Goal: Task Accomplishment & Management: Manage account settings

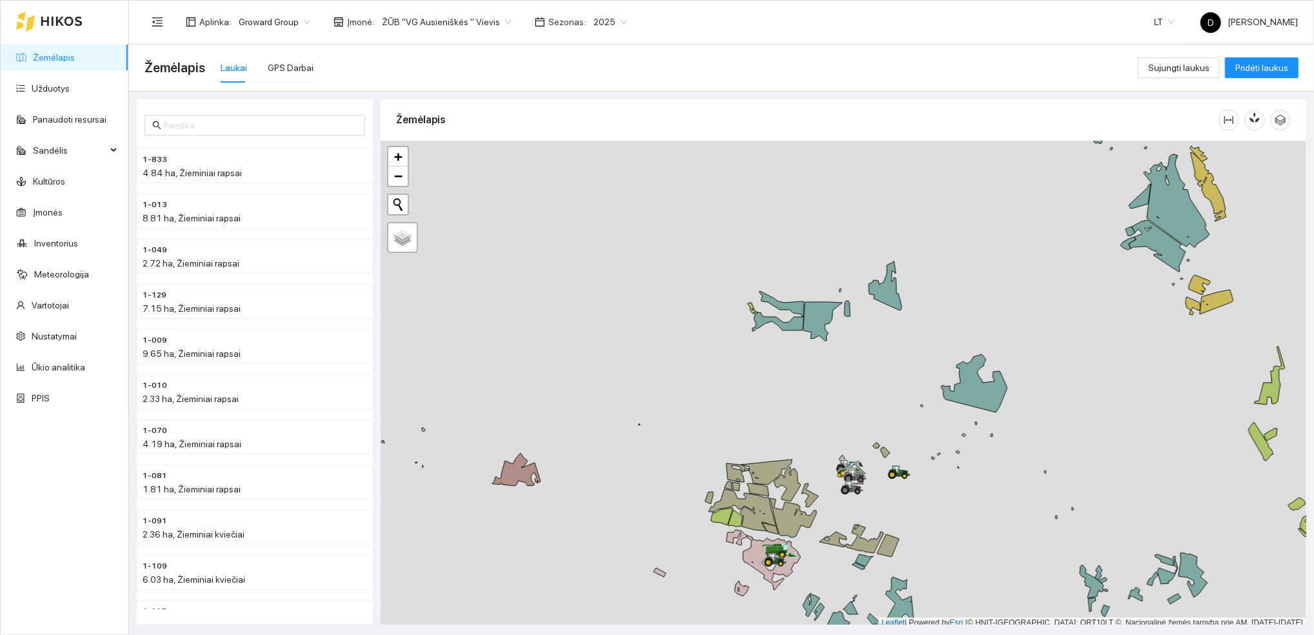
scroll to position [3, 0]
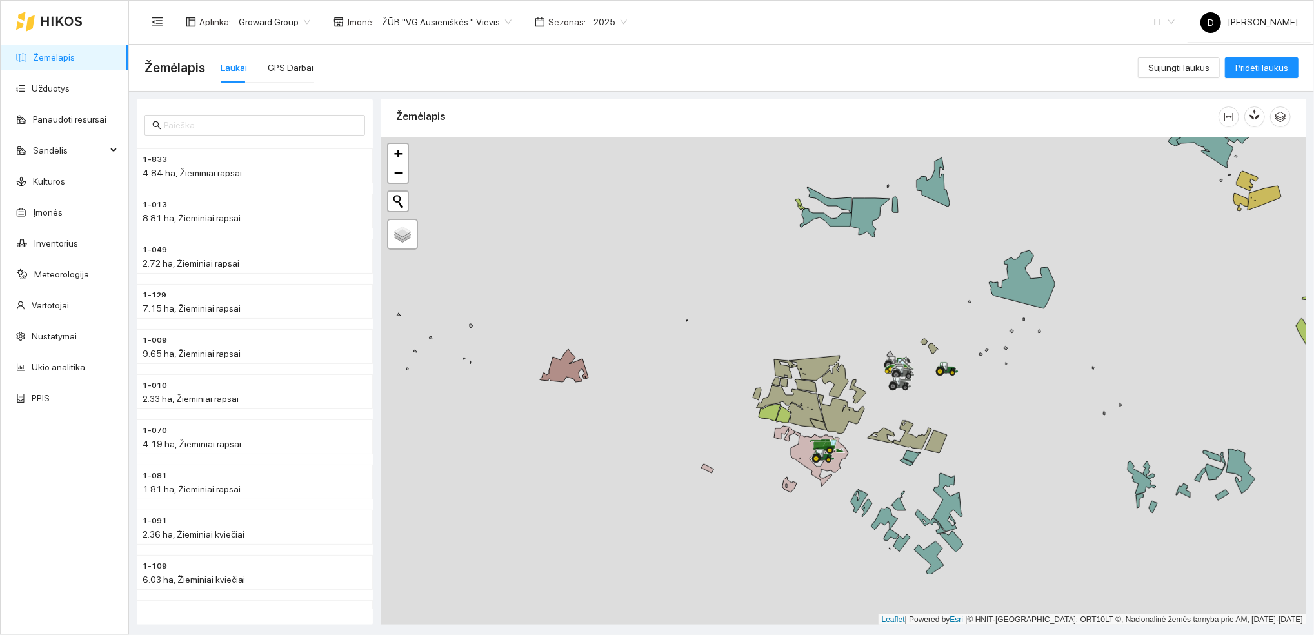
drag, startPoint x: 774, startPoint y: 444, endPoint x: 826, endPoint y: 366, distance: 93.6
click at [824, 334] on div at bounding box center [844, 381] width 926 height 488
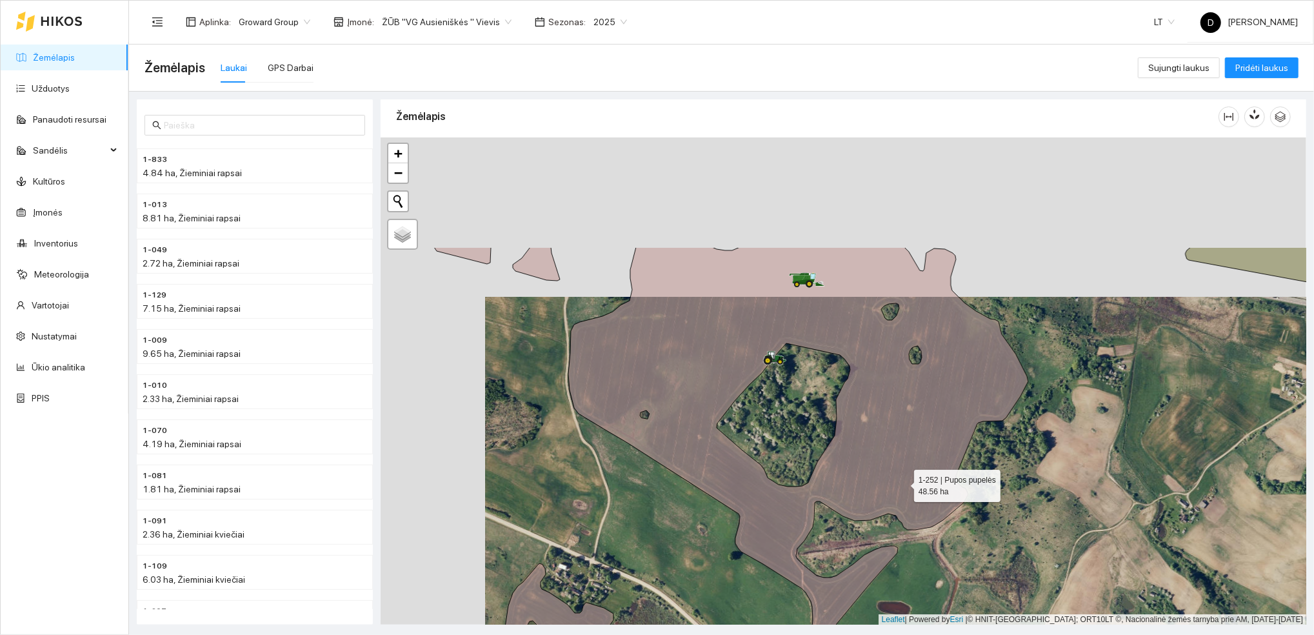
drag, startPoint x: 797, startPoint y: 323, endPoint x: 905, endPoint y: 479, distance: 189.1
click at [903, 483] on icon at bounding box center [731, 443] width 594 height 393
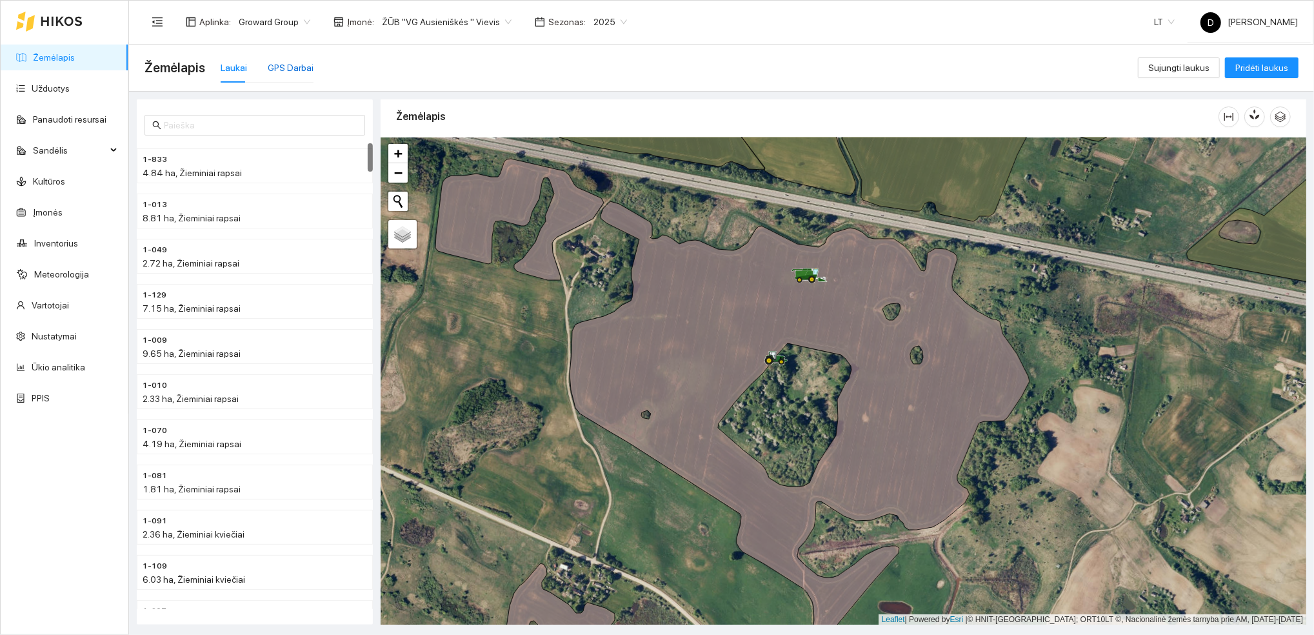
click at [297, 62] on div "GPS Darbai" at bounding box center [291, 68] width 46 height 14
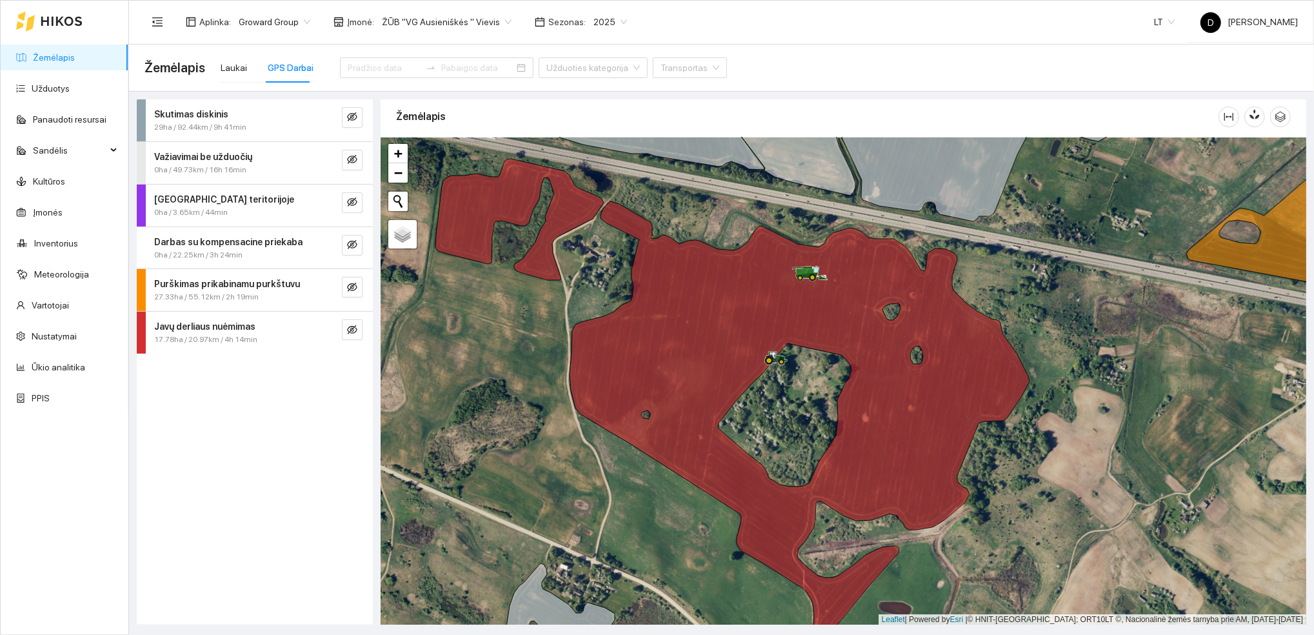
click at [212, 334] on span "17.78ha / 20.97km / 4h 14min" at bounding box center [205, 340] width 103 height 12
click at [354, 337] on button "button" at bounding box center [352, 329] width 21 height 21
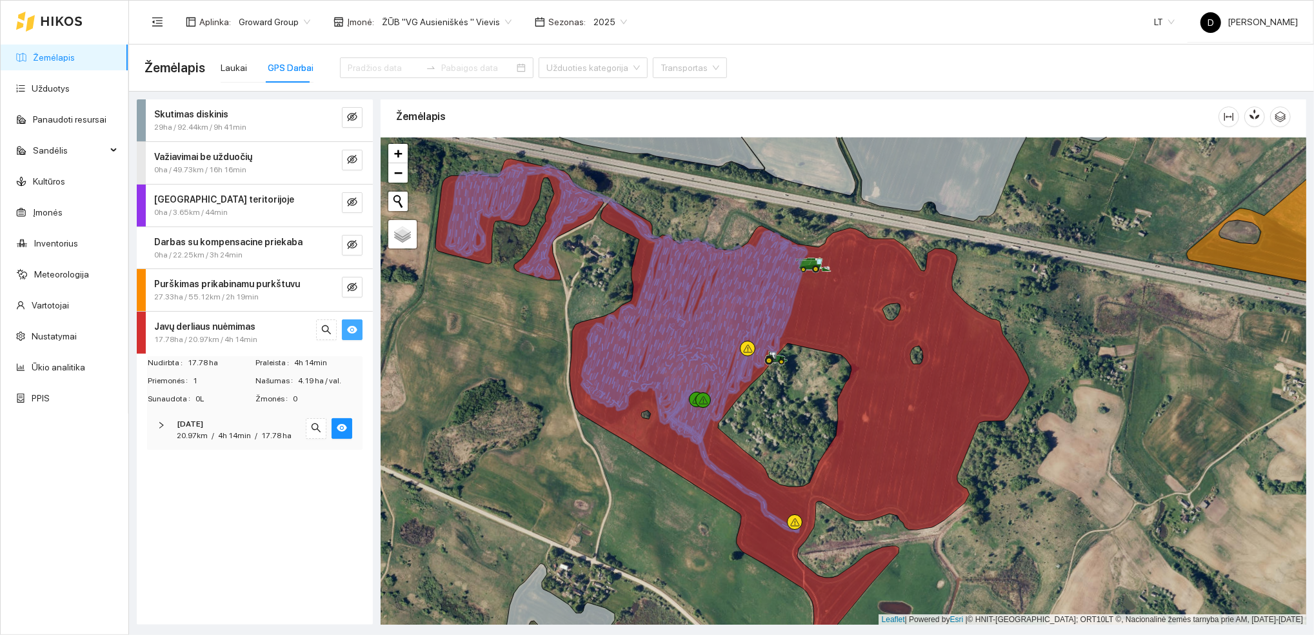
click at [610, 20] on span "2025" at bounding box center [610, 21] width 34 height 19
click at [597, 172] on div "2026" at bounding box center [596, 171] width 34 height 14
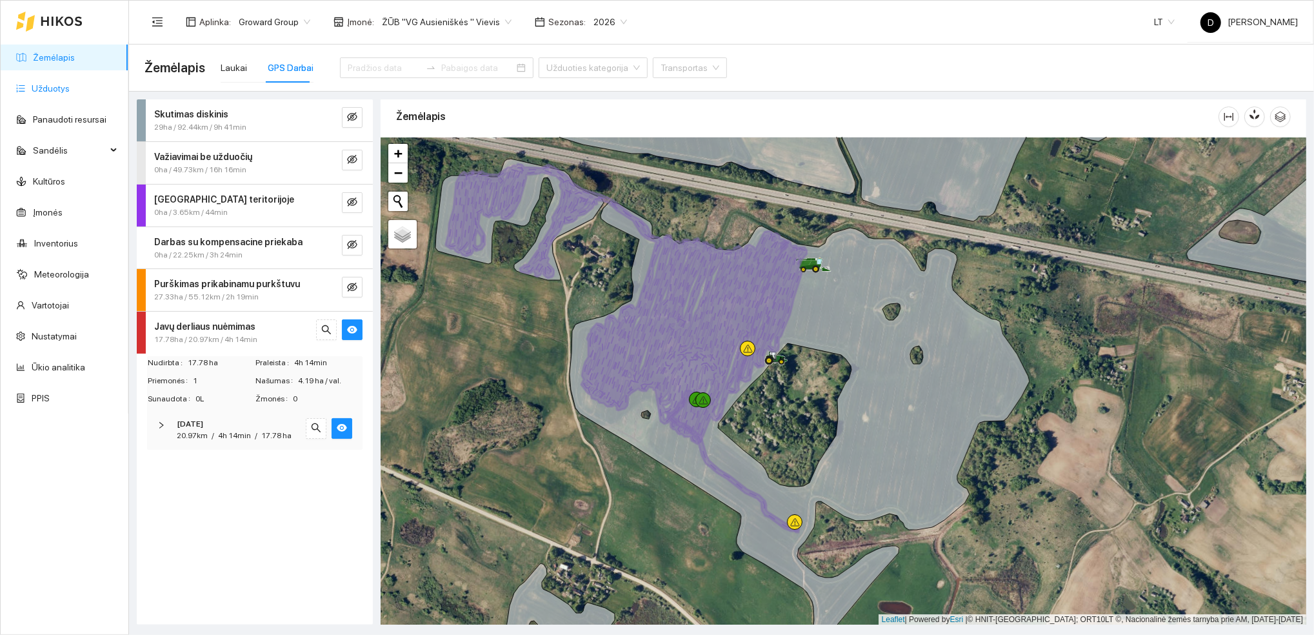
click at [49, 94] on link "Užduotys" at bounding box center [51, 88] width 38 height 10
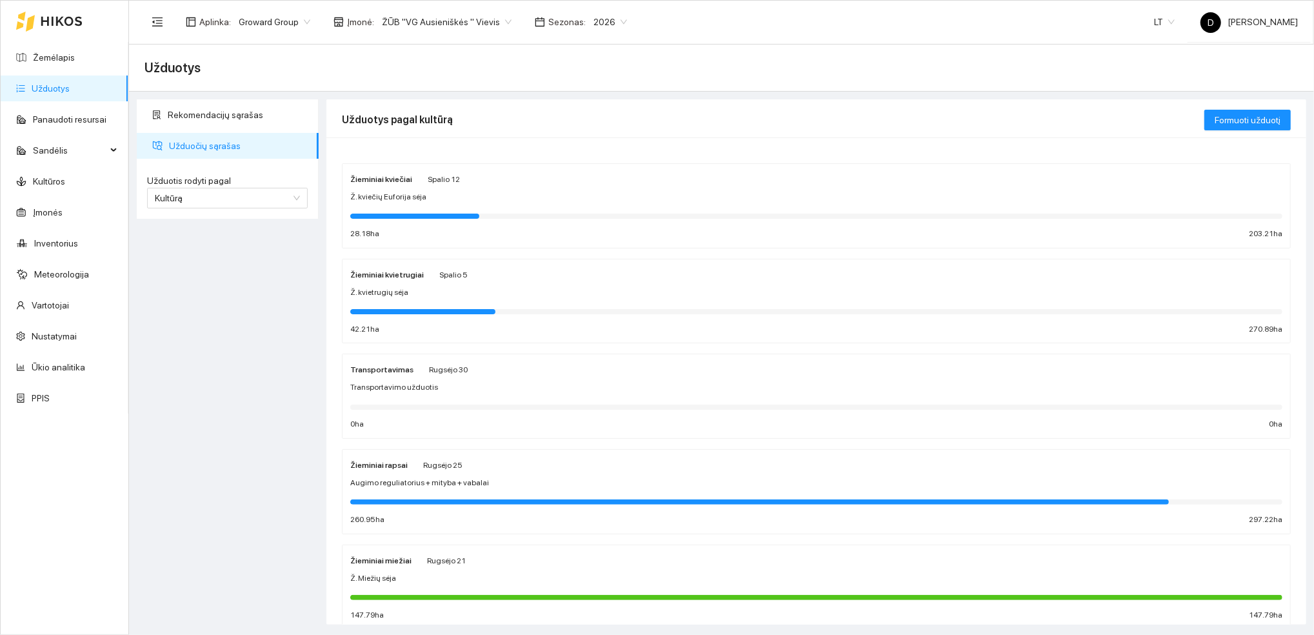
click at [399, 282] on div "Žieminiai kvietrugiai Spalio 5 Ž. kvietrugių sėja 42.21 ha 270.89 ha" at bounding box center [816, 301] width 932 height 68
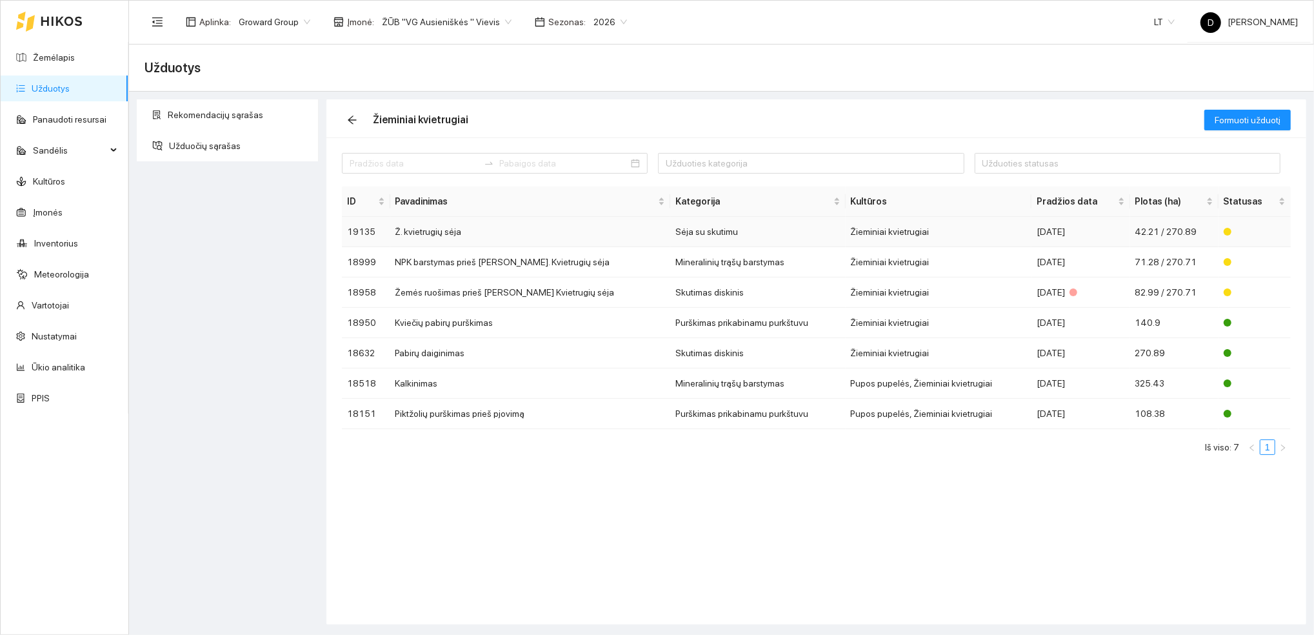
click at [448, 235] on td "Ž. kvietrugių sėja" at bounding box center [530, 232] width 281 height 30
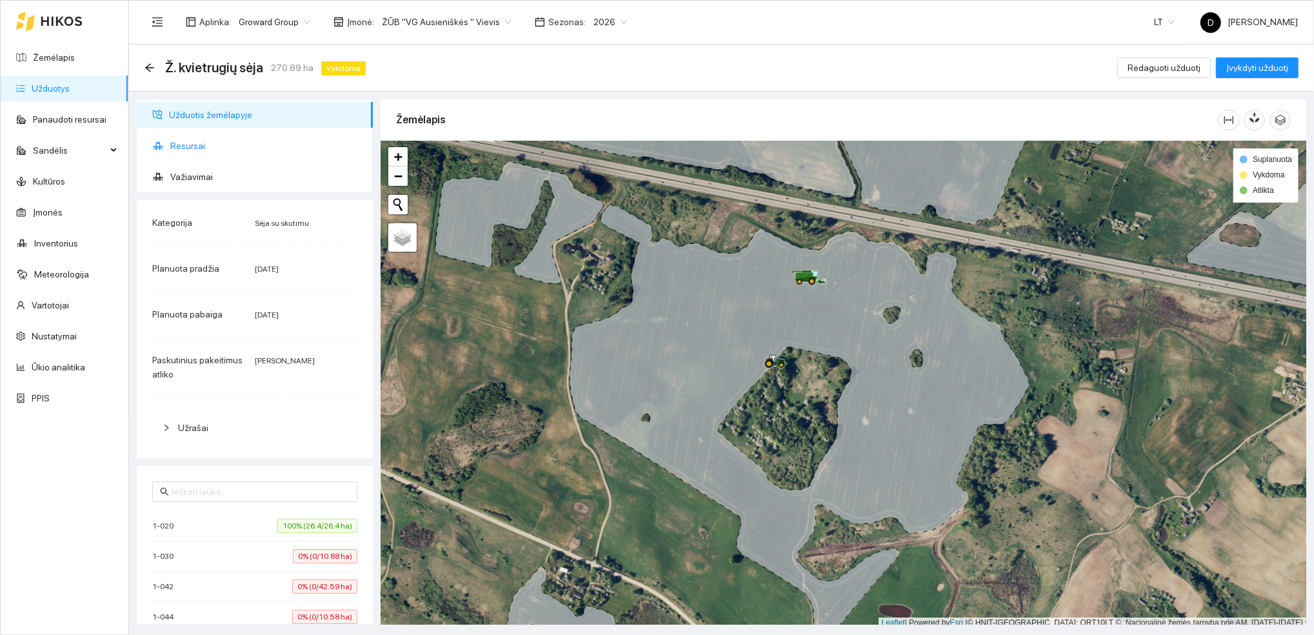
click at [202, 147] on span "Resursai" at bounding box center [266, 146] width 192 height 26
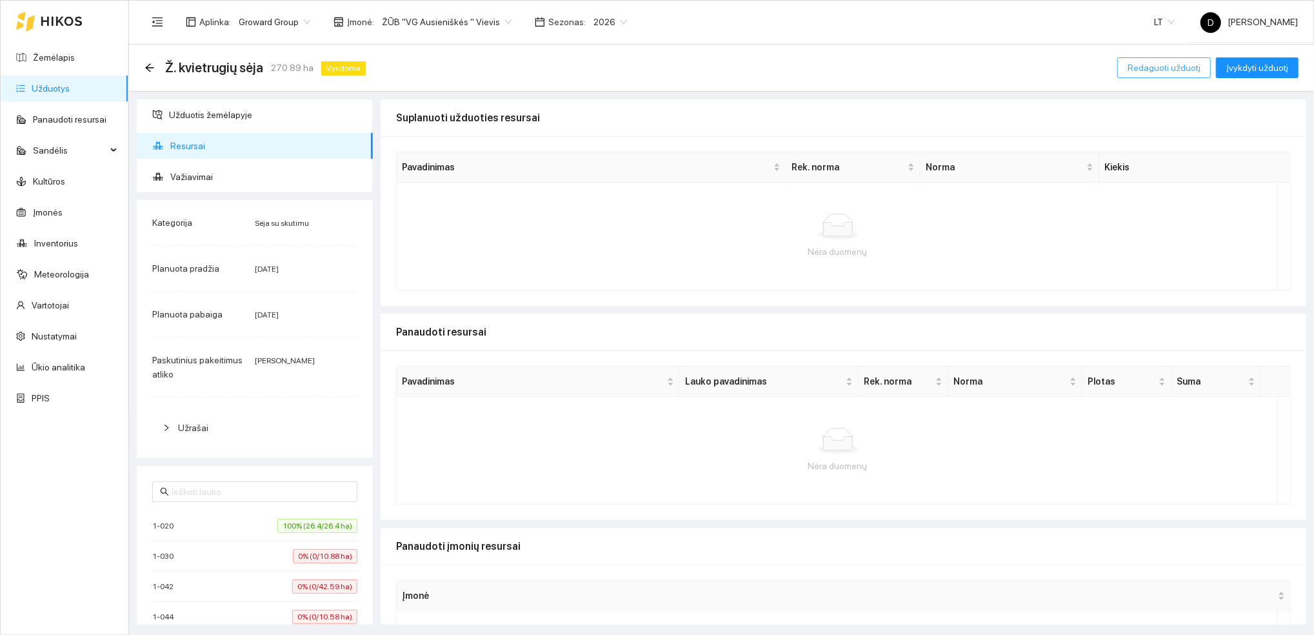
click at [1181, 65] on span "Redaguoti užduotį" at bounding box center [1164, 68] width 73 height 14
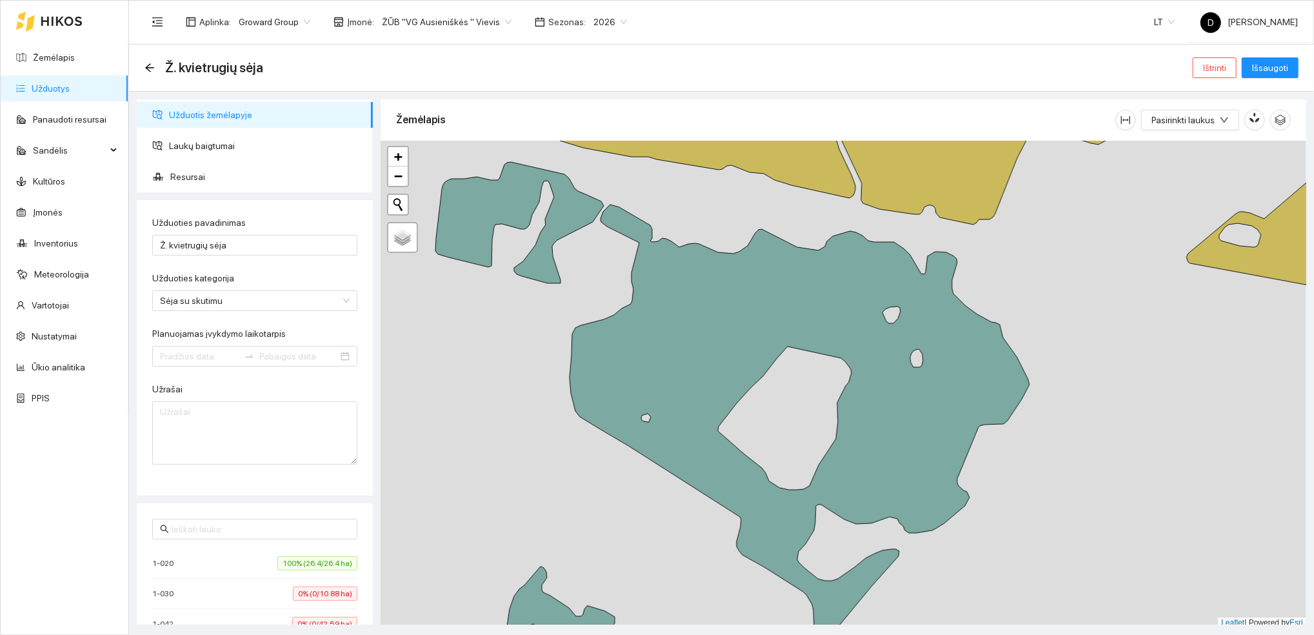
type input "2025-09-20"
type input "2025-10-05"
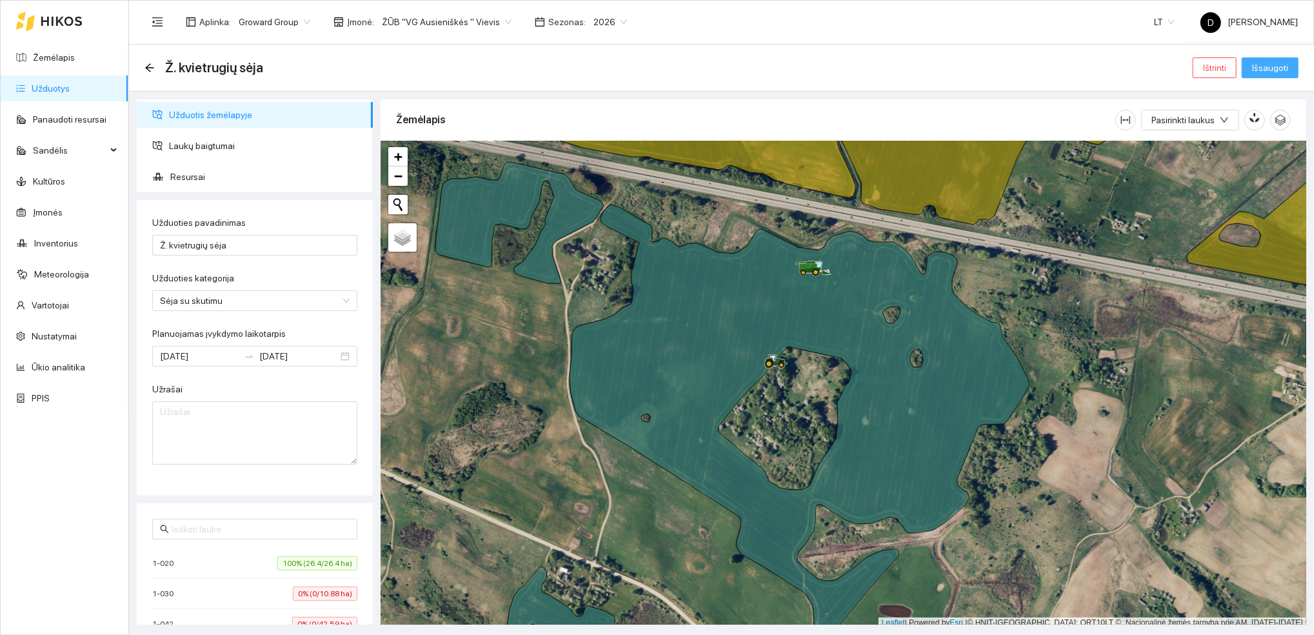
click at [1273, 69] on span "Išsaugoti" at bounding box center [1270, 68] width 36 height 14
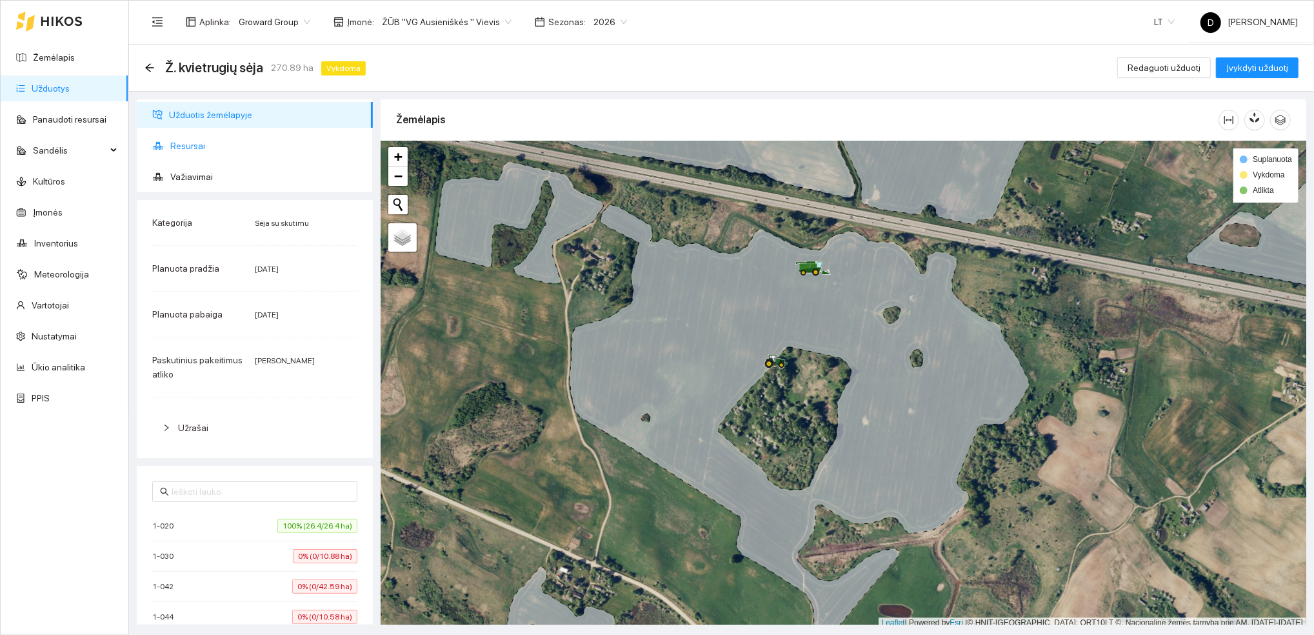
click at [180, 143] on span "Resursai" at bounding box center [266, 146] width 192 height 26
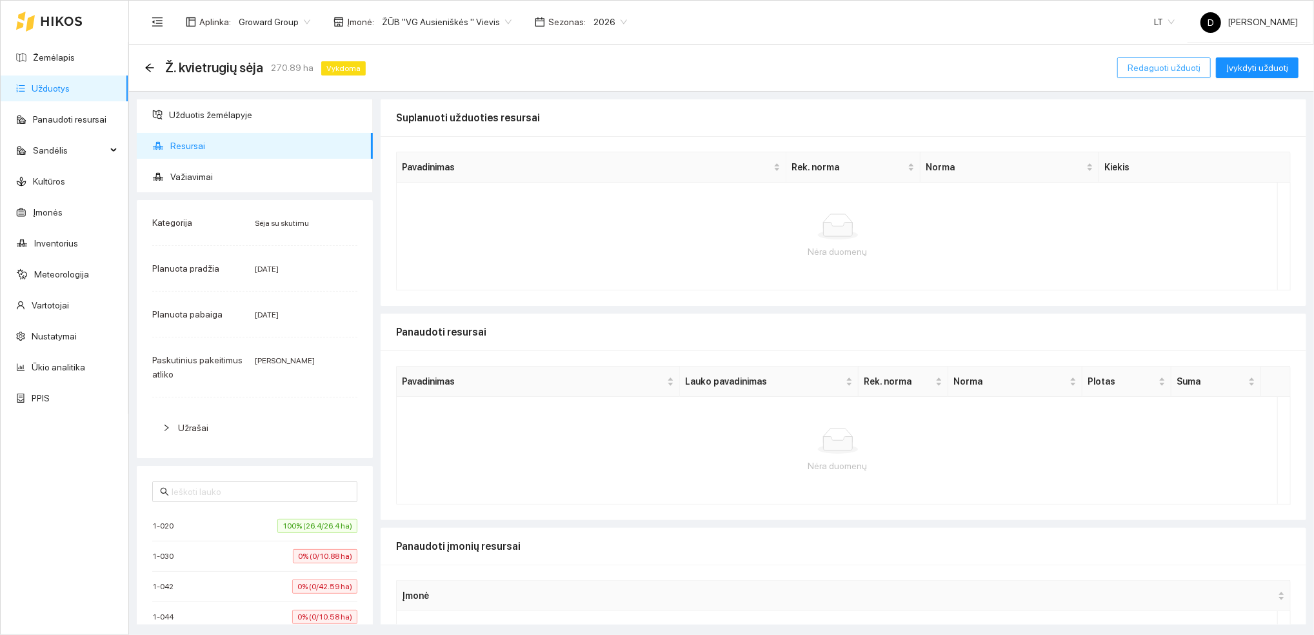
click at [1183, 68] on span "Redaguoti užduotį" at bounding box center [1164, 68] width 73 height 14
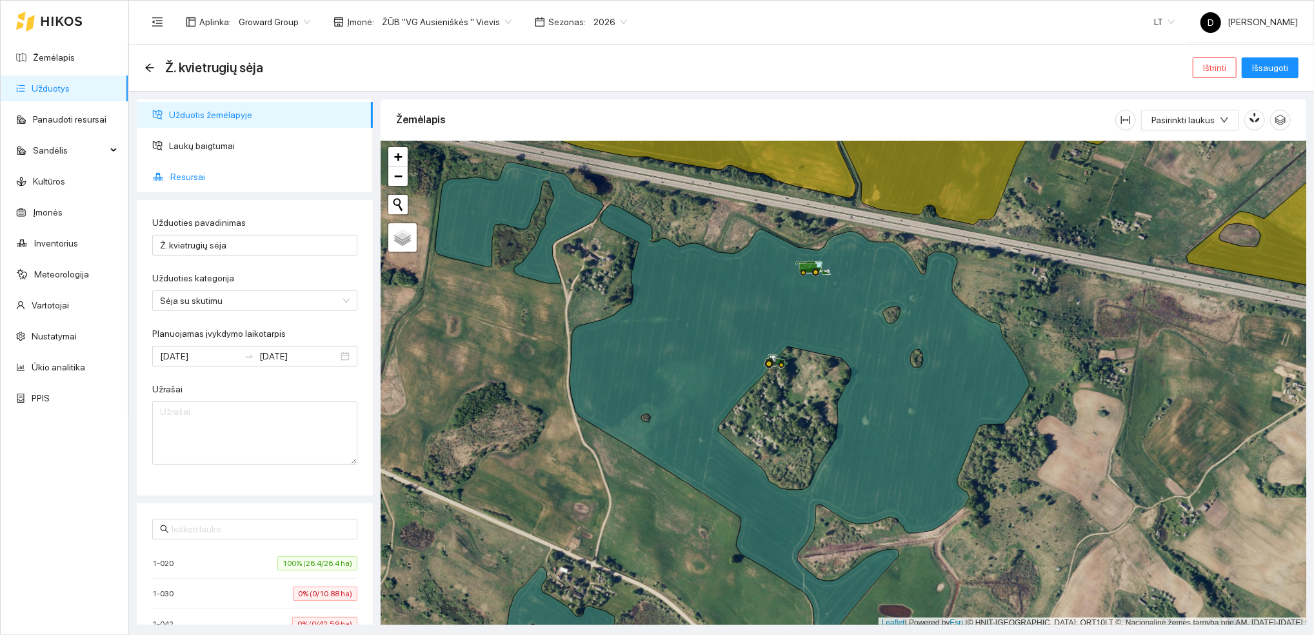
click at [194, 176] on span "Resursai" at bounding box center [266, 177] width 192 height 26
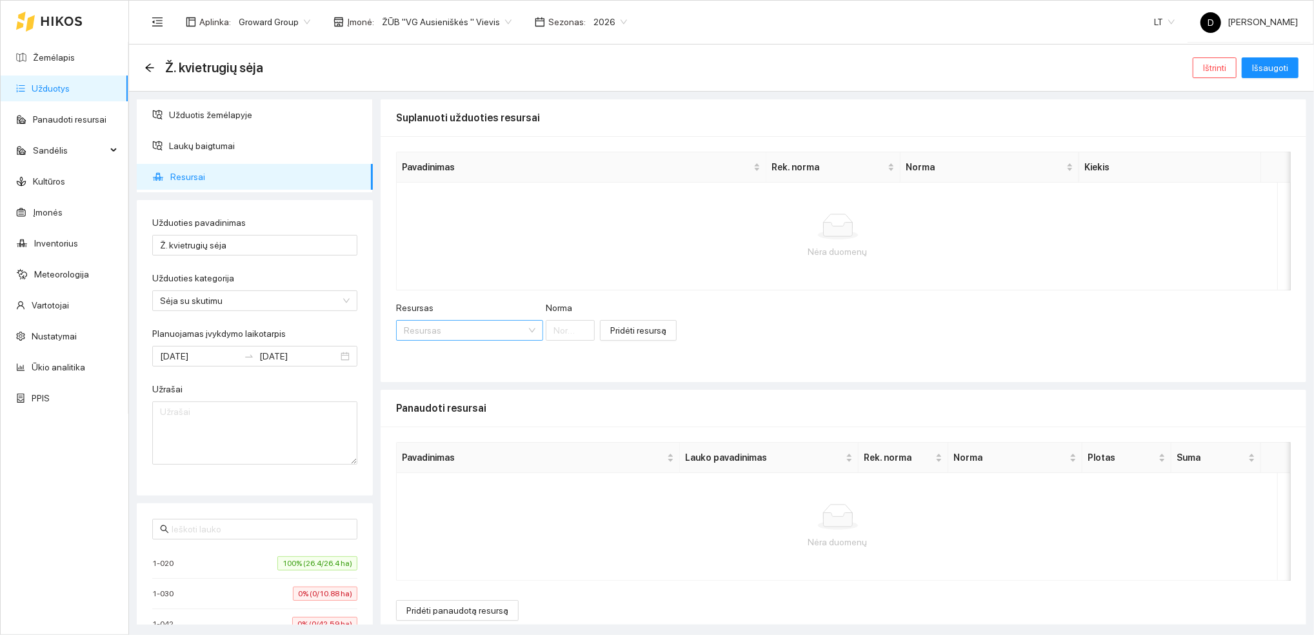
click at [473, 332] on input "Resursas" at bounding box center [465, 330] width 123 height 19
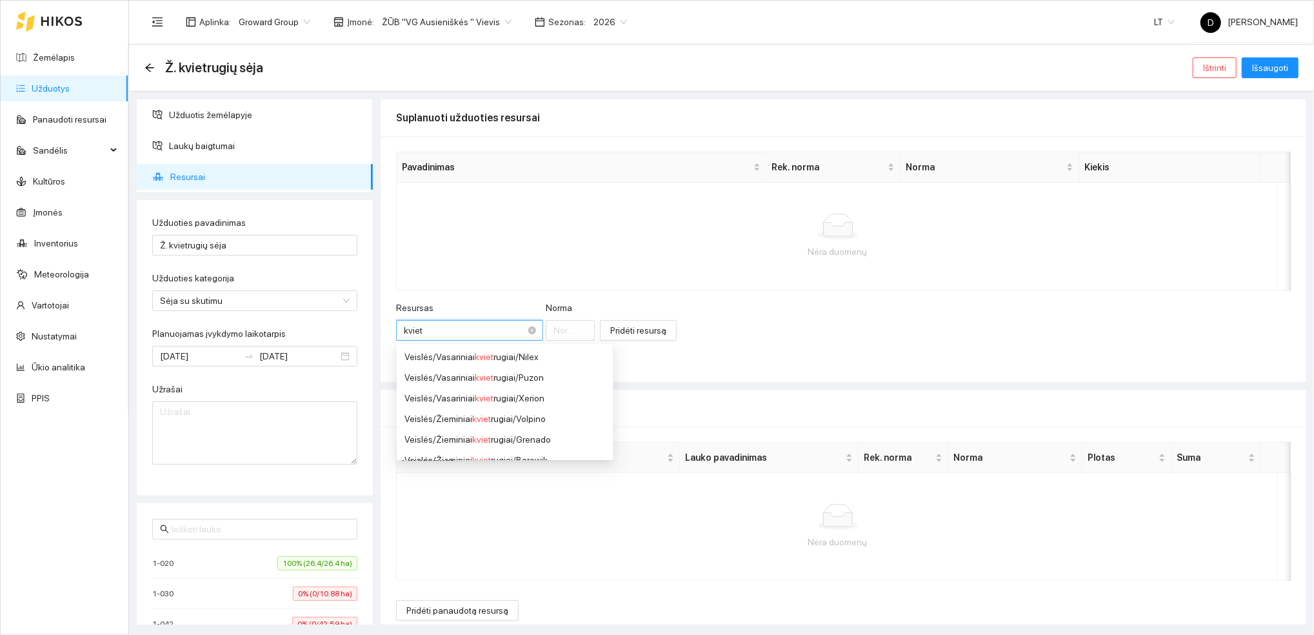
type input "kvietr"
click at [530, 421] on div "Veislės / Žieminiai kvietr ugiai / Volpino" at bounding box center [504, 419] width 201 height 14
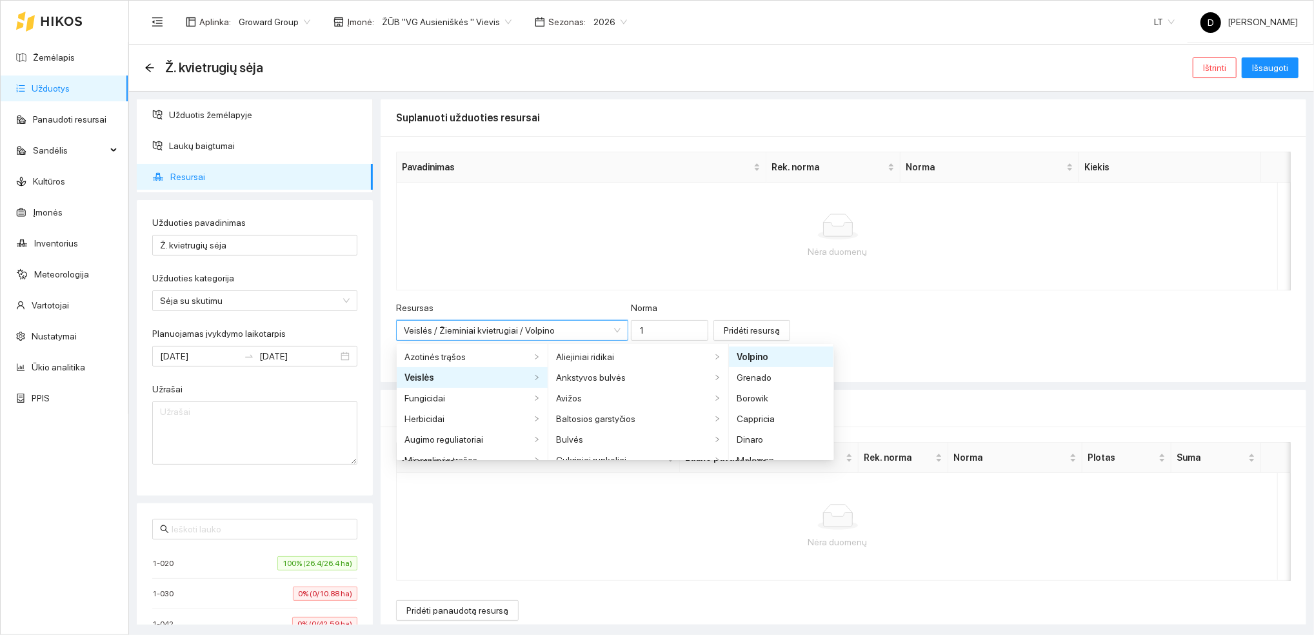
scroll to position [506, 0]
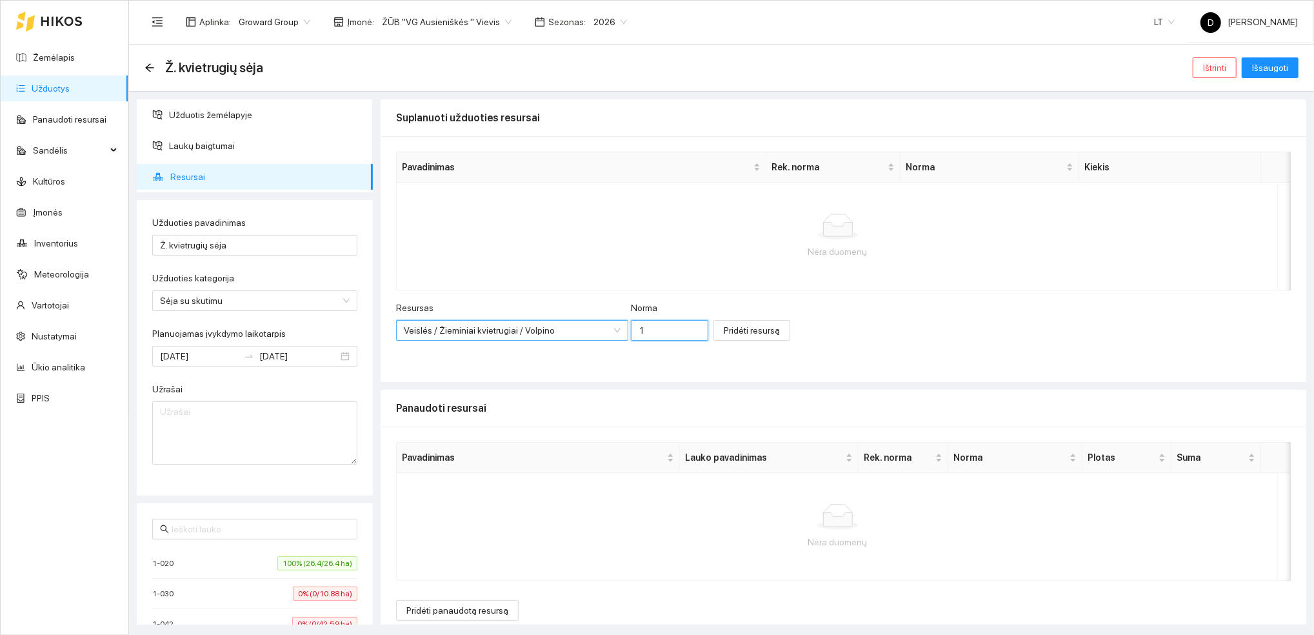
click at [641, 332] on input "1" at bounding box center [669, 330] width 77 height 21
type input "180"
click at [724, 332] on span "Pridėti resursą" at bounding box center [752, 330] width 56 height 14
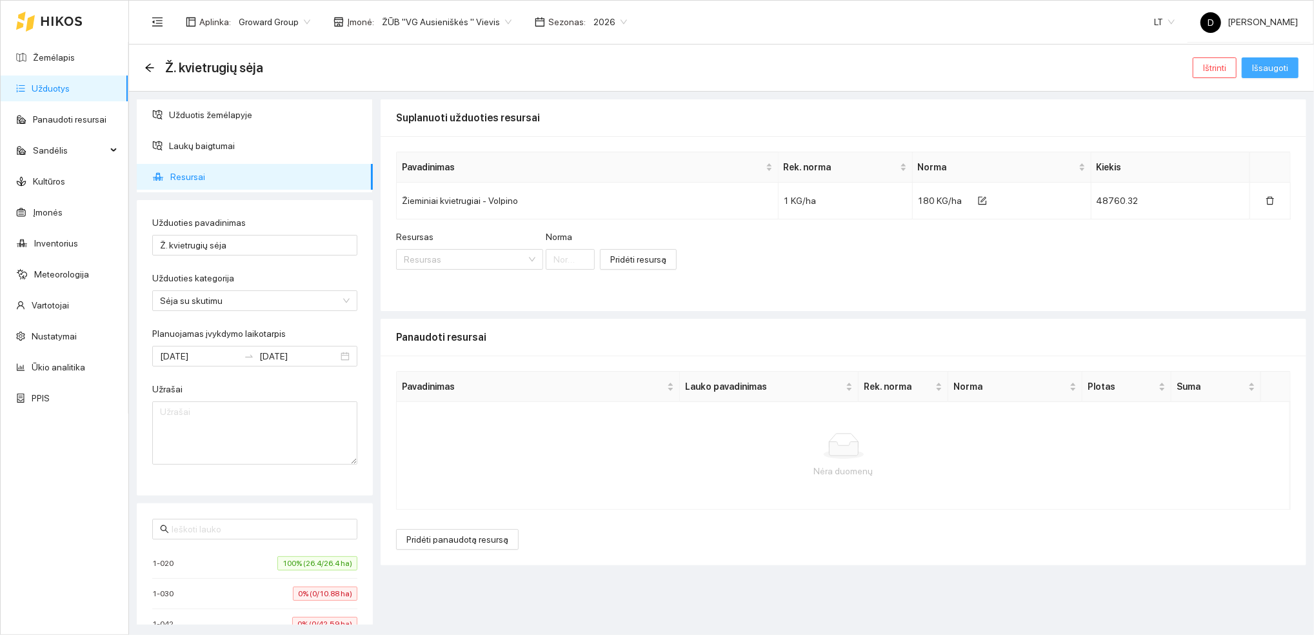
click at [1281, 67] on span "Išsaugoti" at bounding box center [1270, 68] width 36 height 14
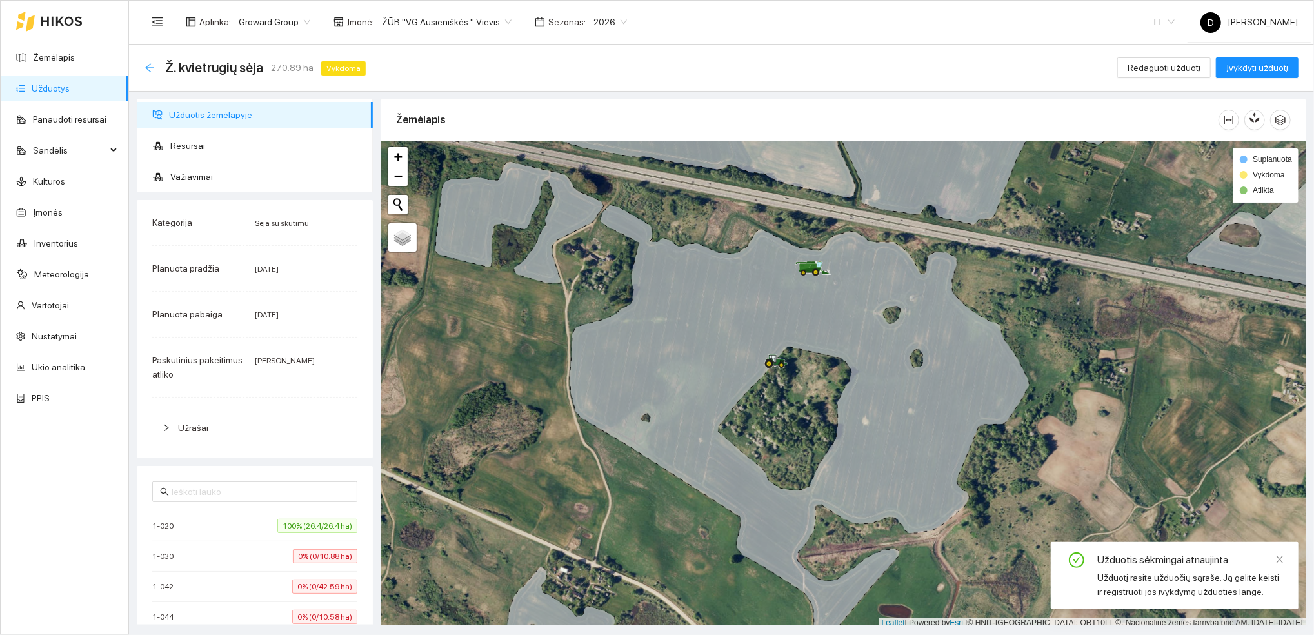
click at [150, 65] on icon "arrow-left" at bounding box center [150, 68] width 10 height 10
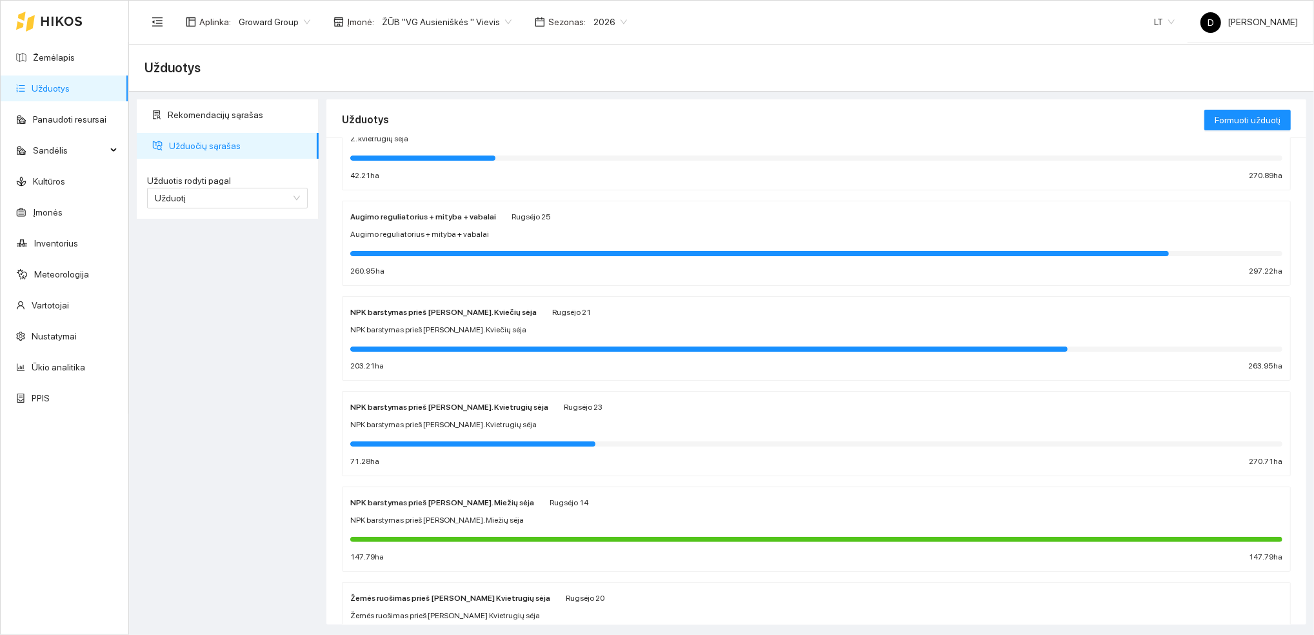
scroll to position [430, 0]
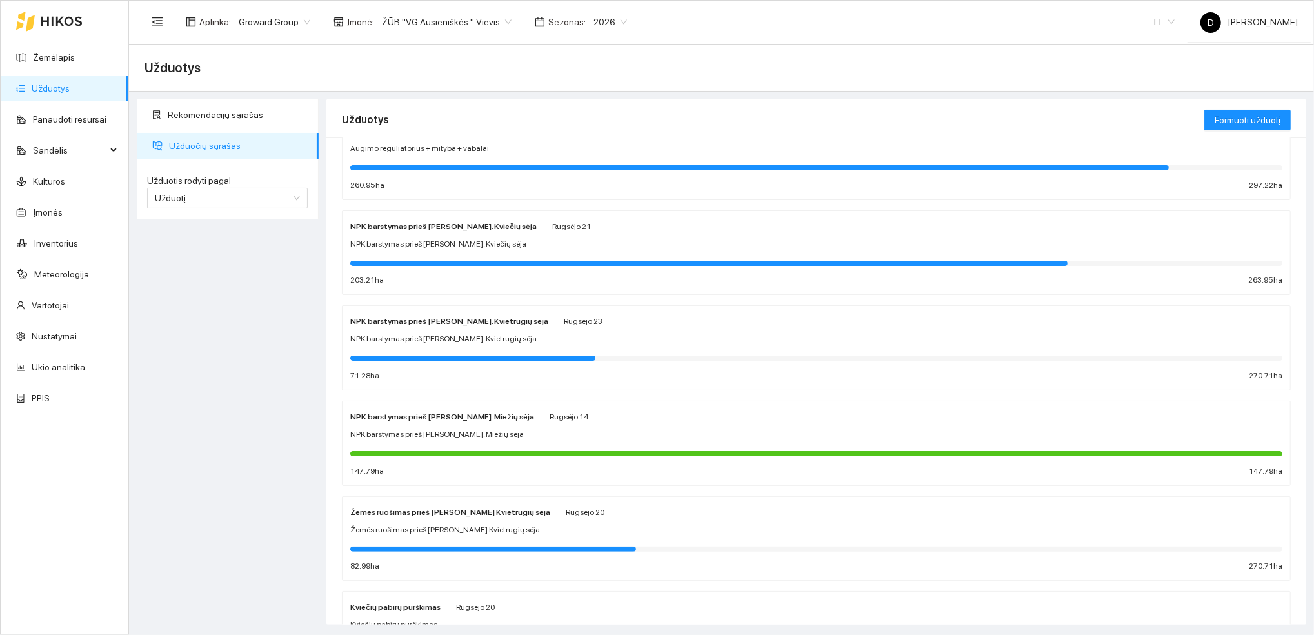
click at [368, 419] on strong "NPK barstymas prieš Ž. Miežių sėja" at bounding box center [442, 416] width 184 height 9
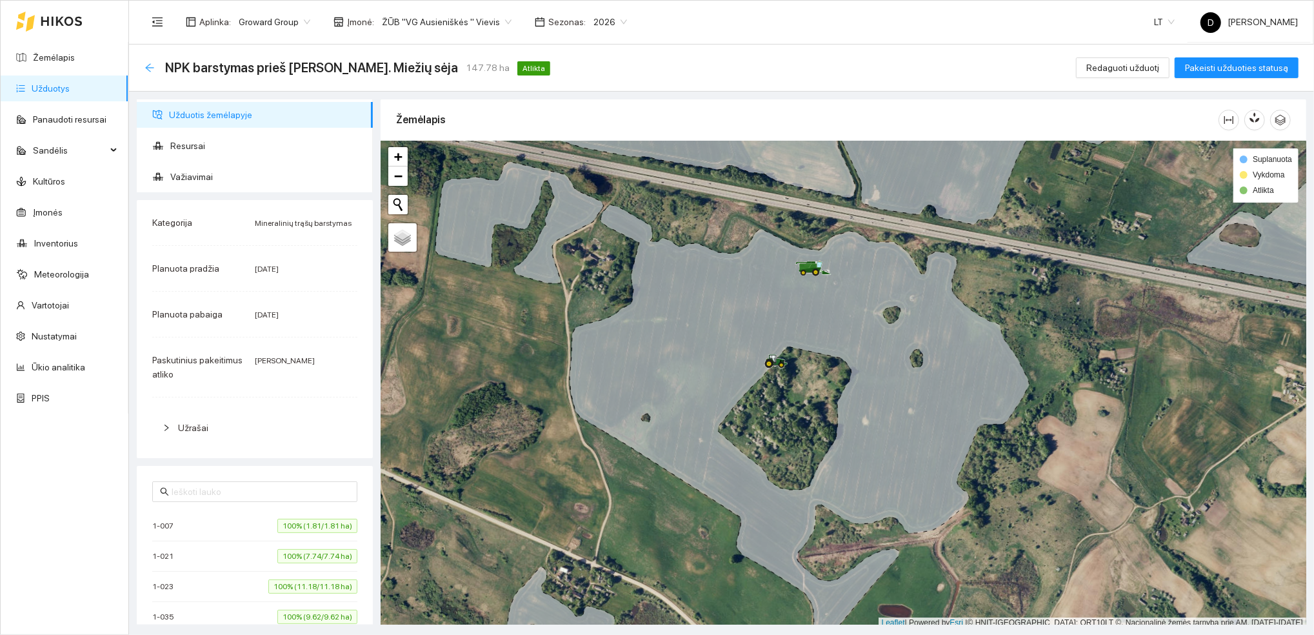
click at [150, 68] on icon "arrow-left" at bounding box center [150, 68] width 10 height 10
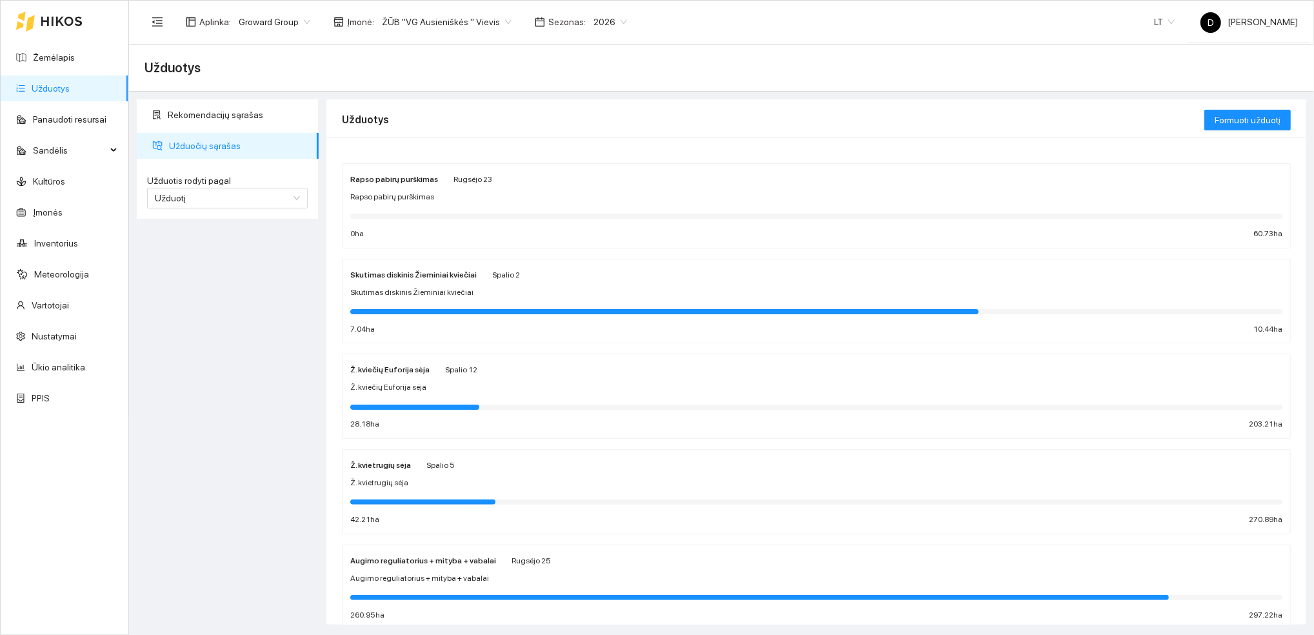
click at [195, 137] on span "Užduočių sąrašas" at bounding box center [238, 146] width 139 height 26
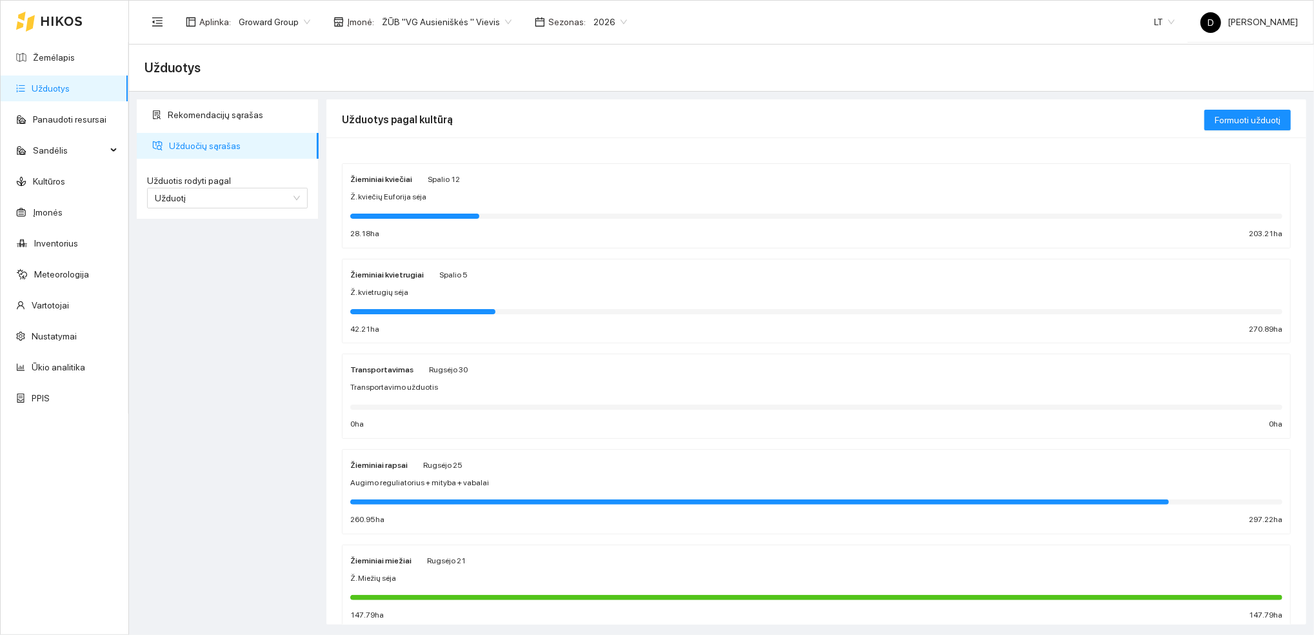
click at [377, 568] on div "Žieminiai miežiai Rugsėjo 21 Ž. Miežių sėja 147.79 ha 147.79 ha" at bounding box center [816, 587] width 932 height 68
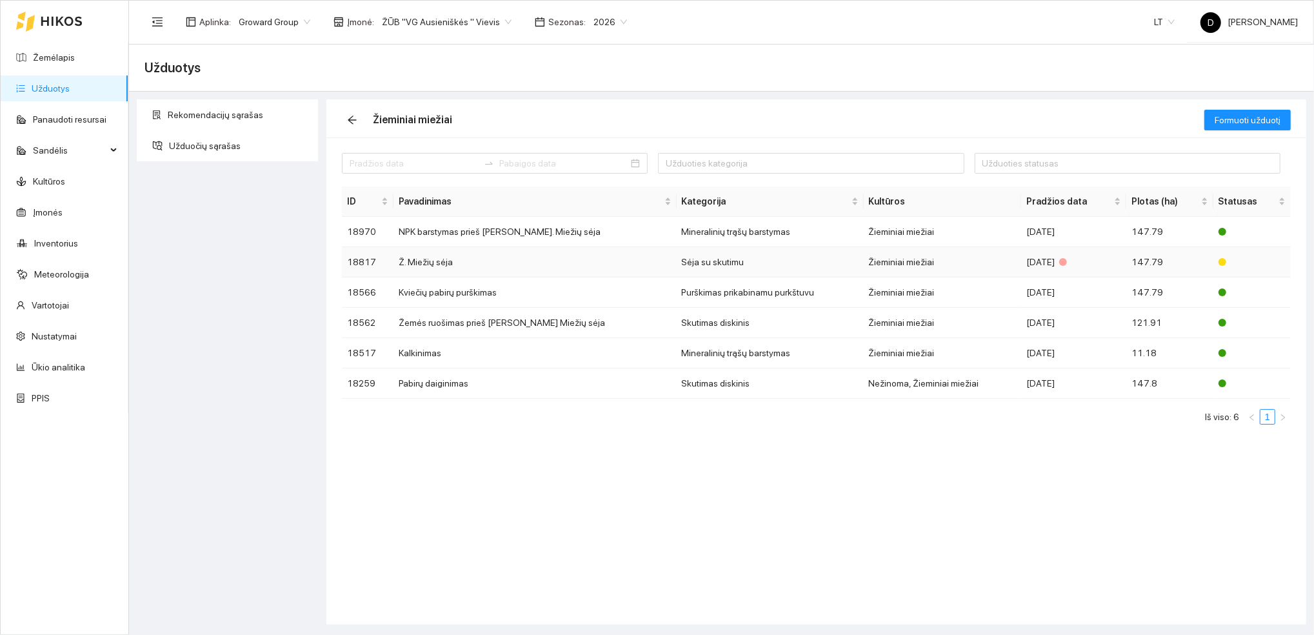
click at [443, 260] on td "Ž. Miežių sėja" at bounding box center [535, 262] width 283 height 30
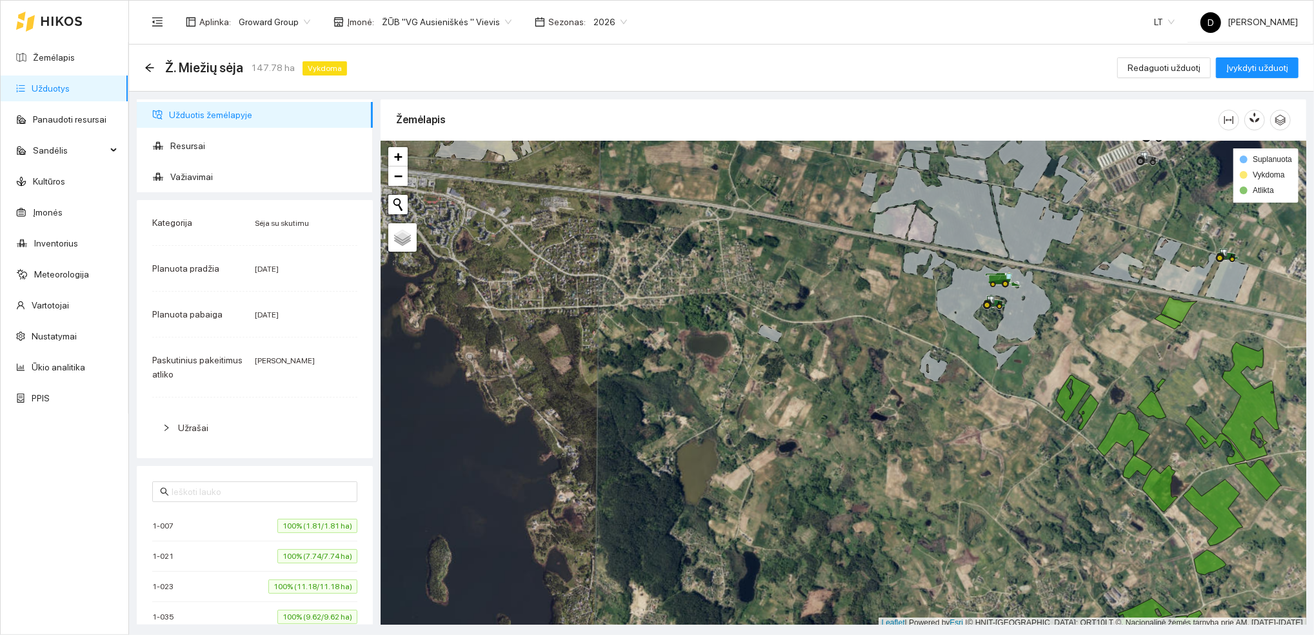
scroll to position [3, 0]
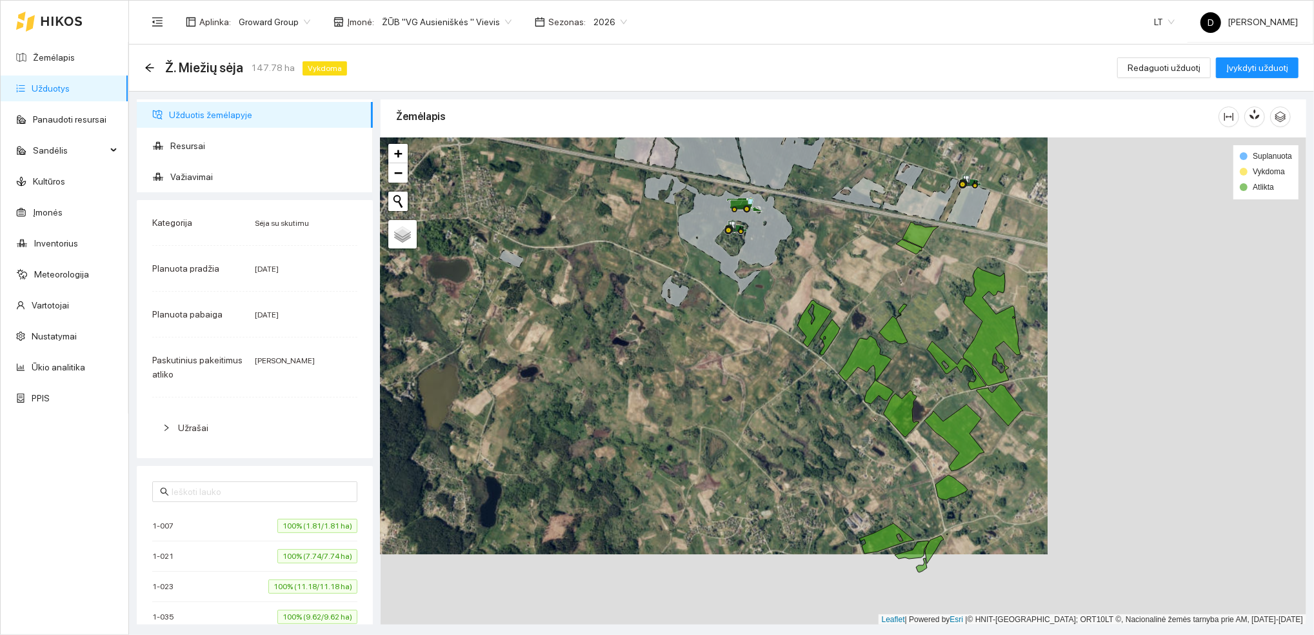
drag, startPoint x: 1002, startPoint y: 452, endPoint x: 731, endPoint y: 363, distance: 285.4
click at [731, 363] on div at bounding box center [844, 381] width 926 height 488
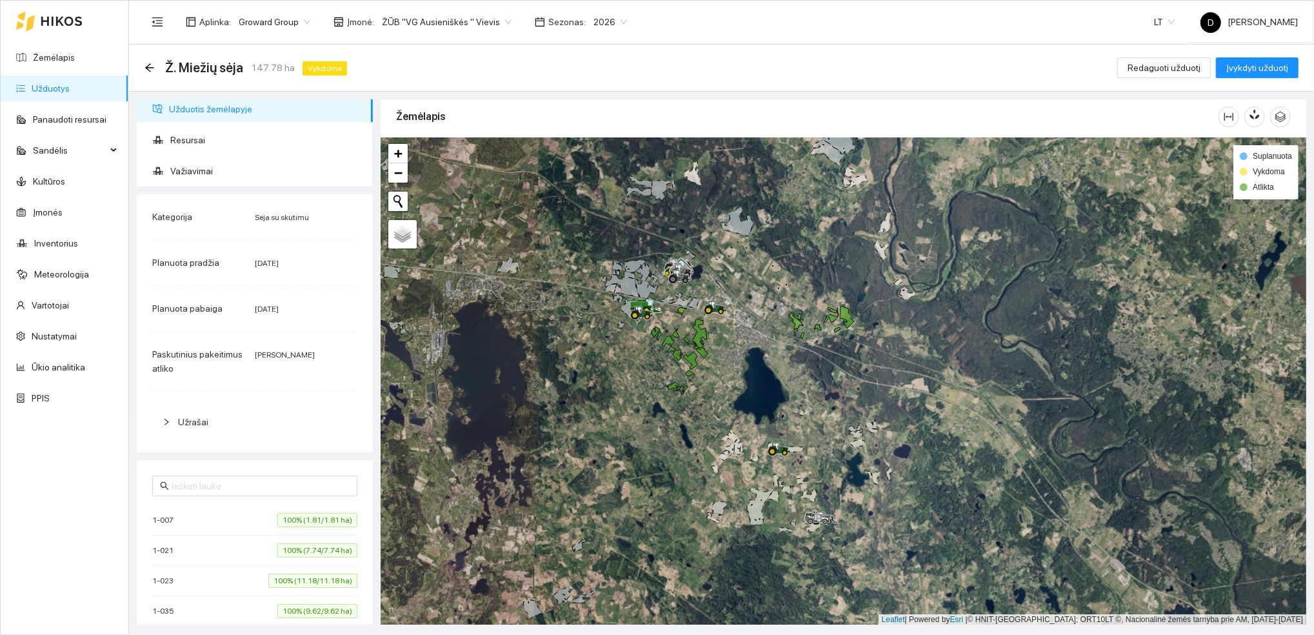
scroll to position [0, 0]
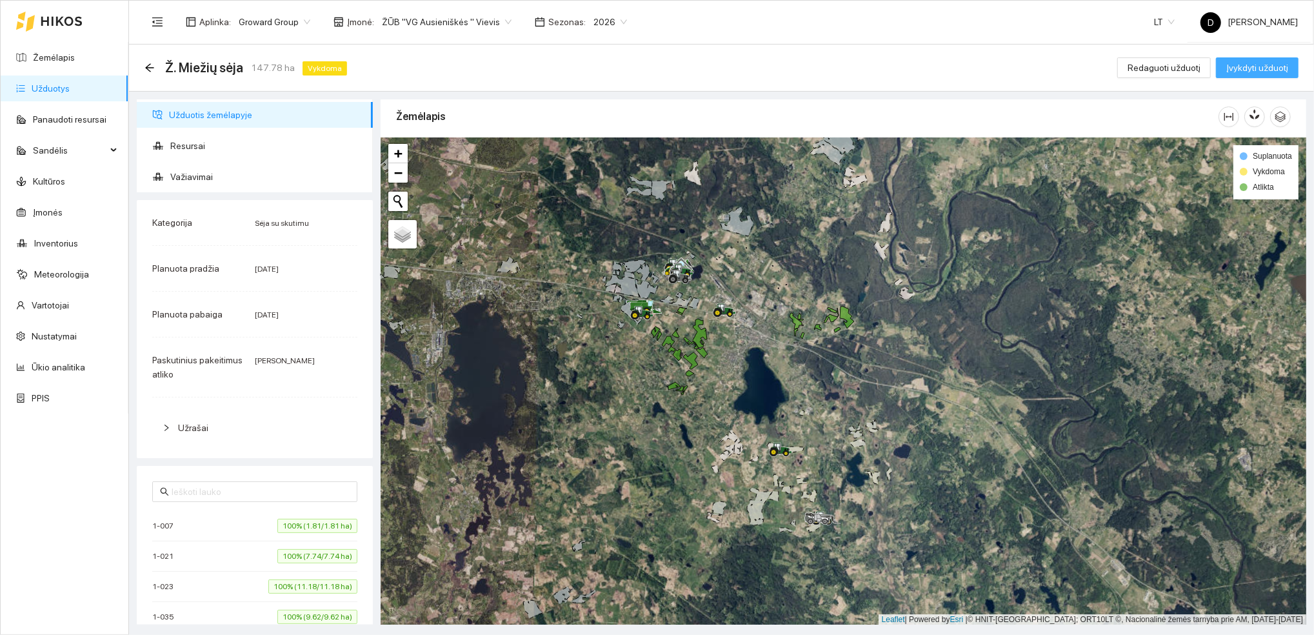
click at [1255, 64] on span "Įvykdyti užduotį" at bounding box center [1257, 68] width 62 height 14
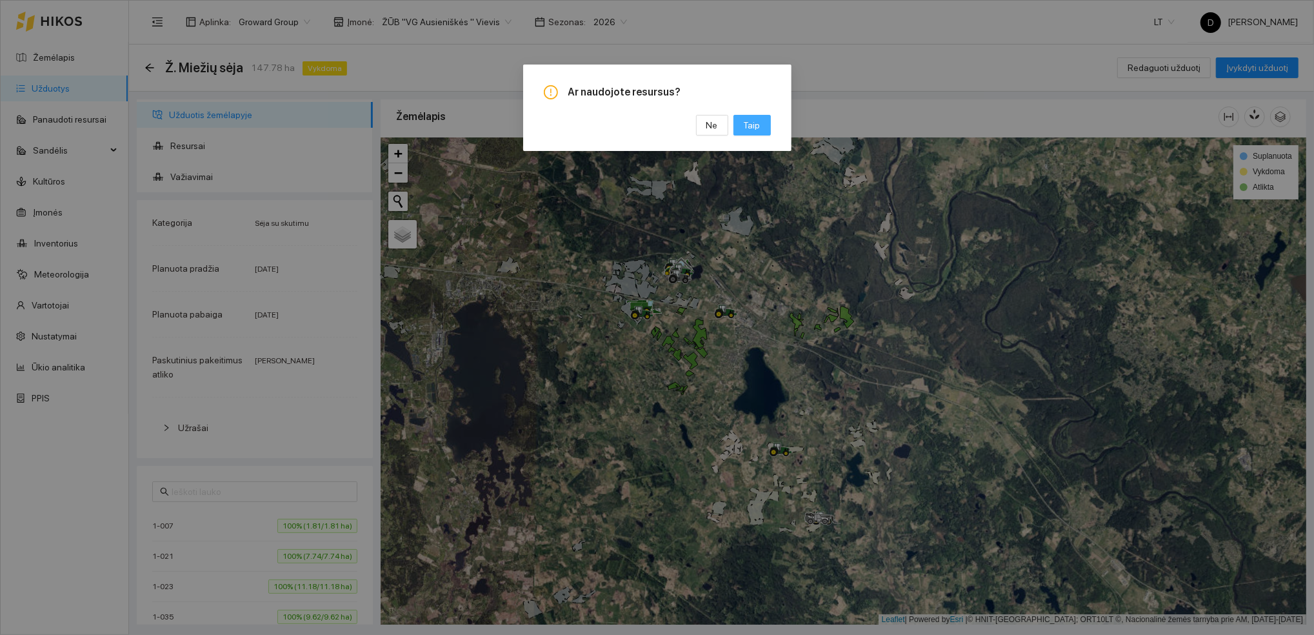
click at [753, 121] on span "Taip" at bounding box center [752, 125] width 17 height 14
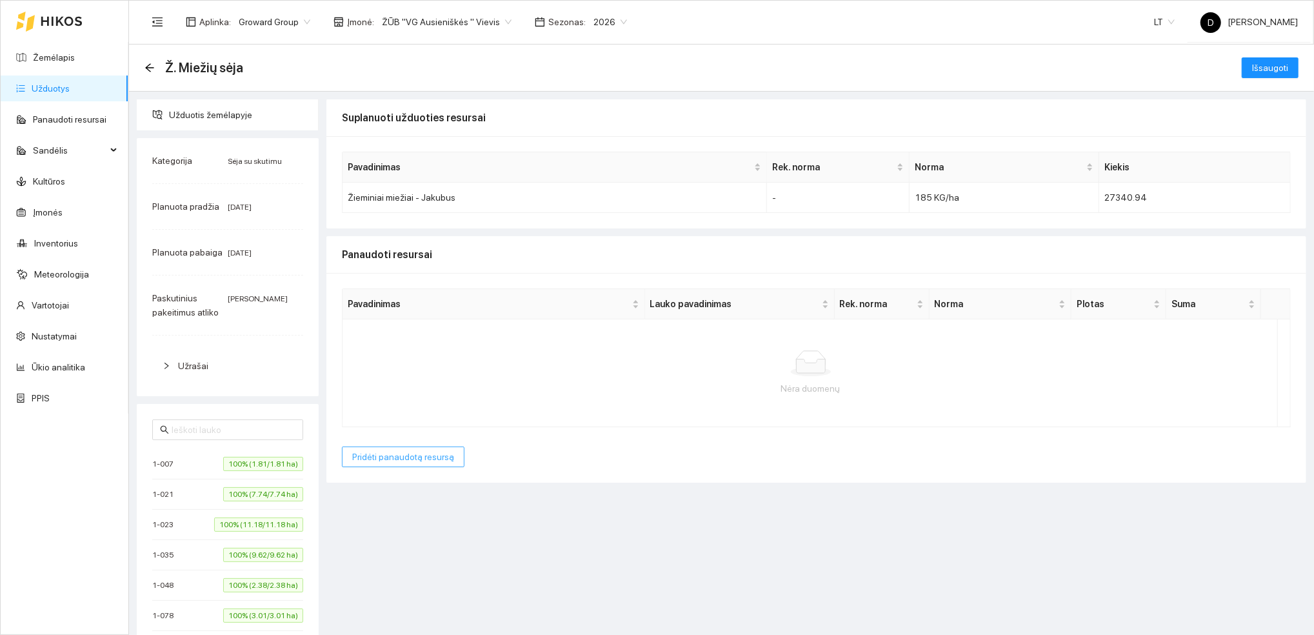
click at [419, 461] on span "Pridėti panaudotą resursą" at bounding box center [403, 457] width 102 height 14
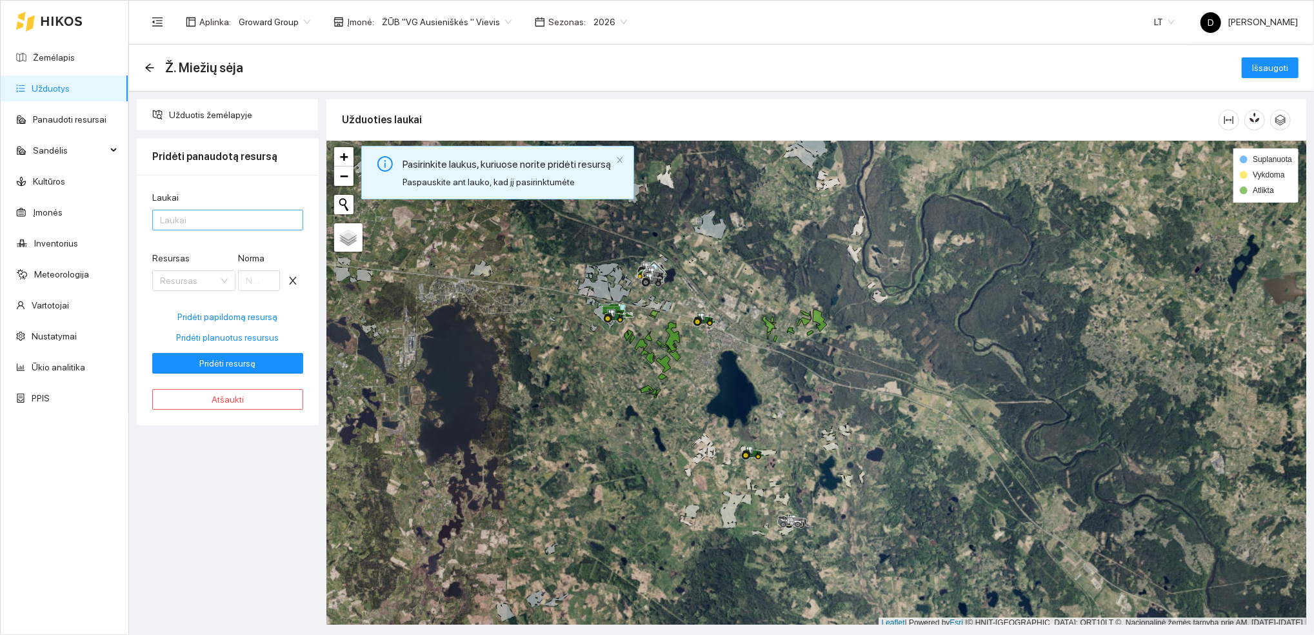
click at [223, 217] on div at bounding box center [221, 219] width 132 height 15
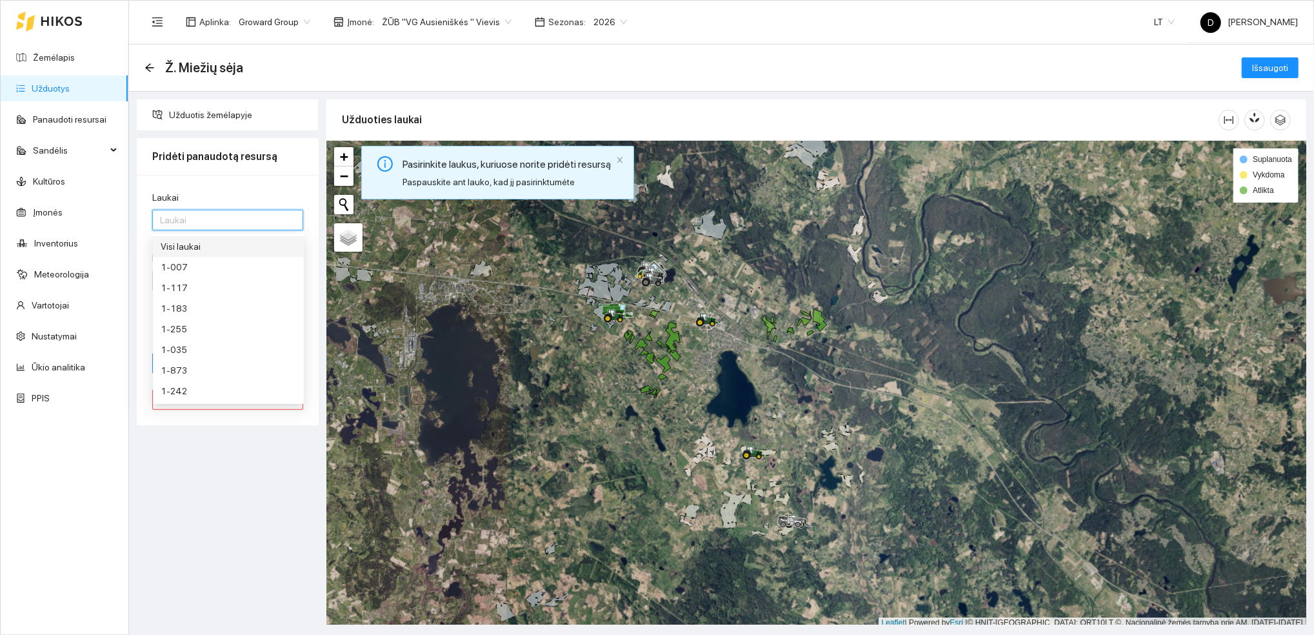
click at [174, 245] on div "Visi laukai" at bounding box center [228, 246] width 135 height 14
click at [241, 186] on div "Laukai Visi laukai Resursas Resursas Norma Pridėti papildomą resursą Pridėti pl…" at bounding box center [228, 300] width 182 height 250
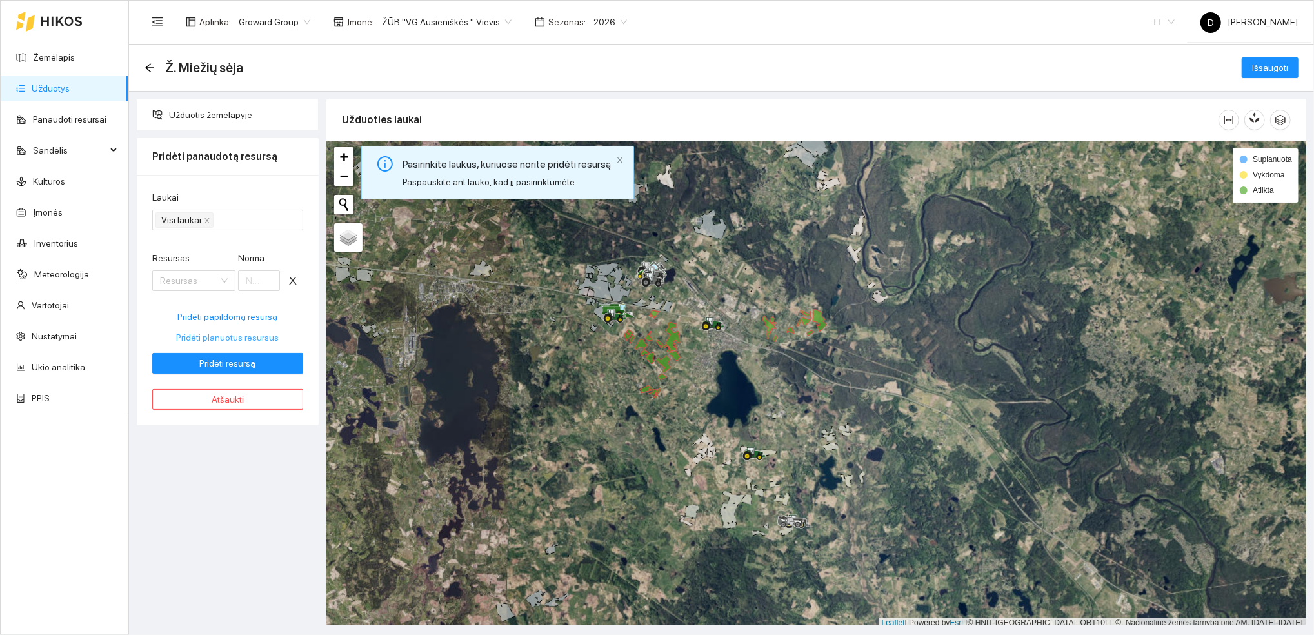
click at [240, 338] on span "Pridėti planuotus resursus" at bounding box center [228, 337] width 103 height 14
type input "185"
click at [1274, 65] on span "Išsaugoti" at bounding box center [1270, 68] width 36 height 14
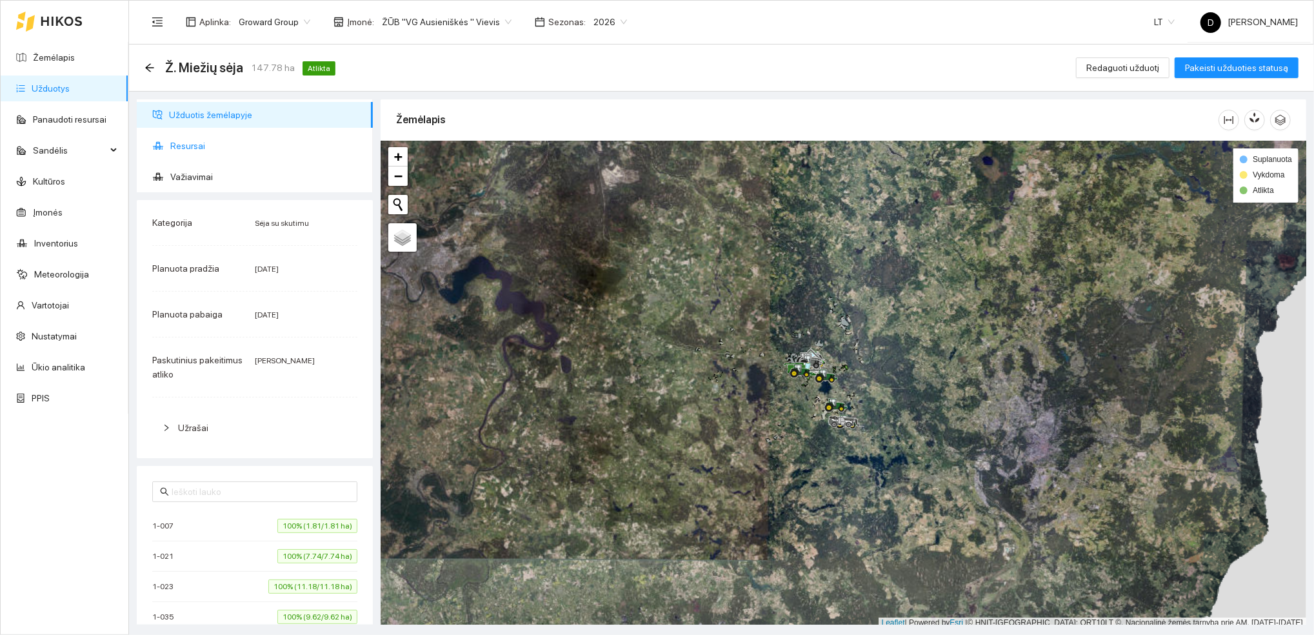
click at [194, 147] on span "Resursai" at bounding box center [266, 146] width 192 height 26
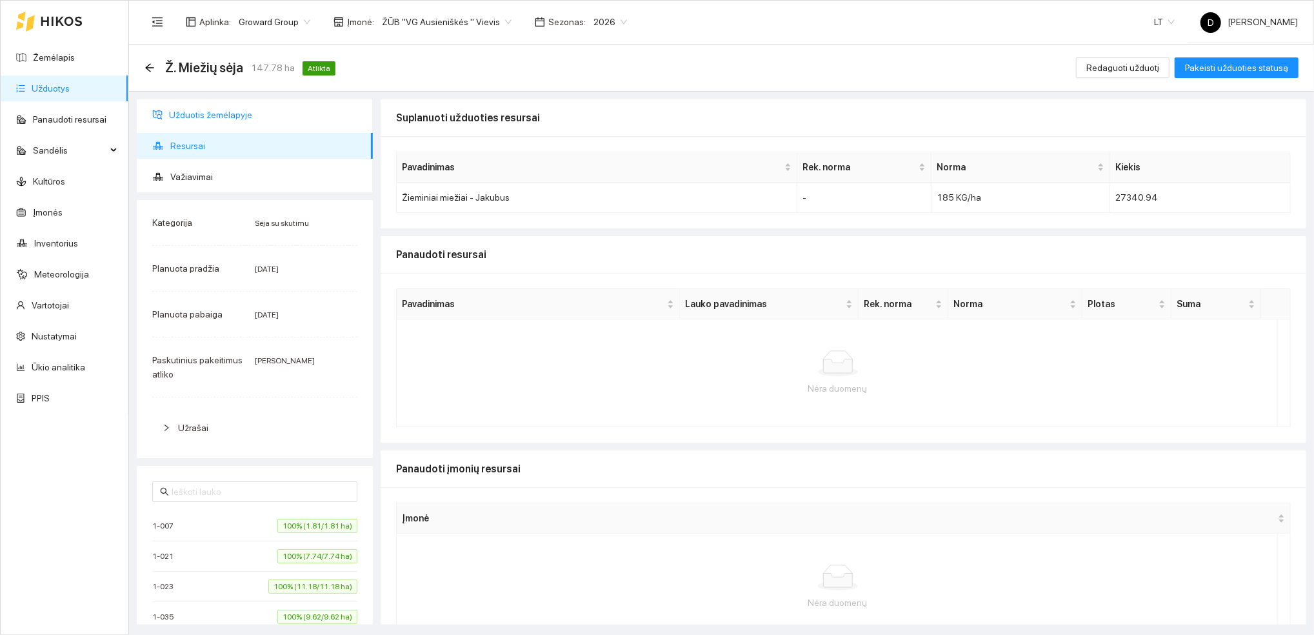
click at [225, 115] on span "Užduotis žemėlapyje" at bounding box center [266, 115] width 194 height 26
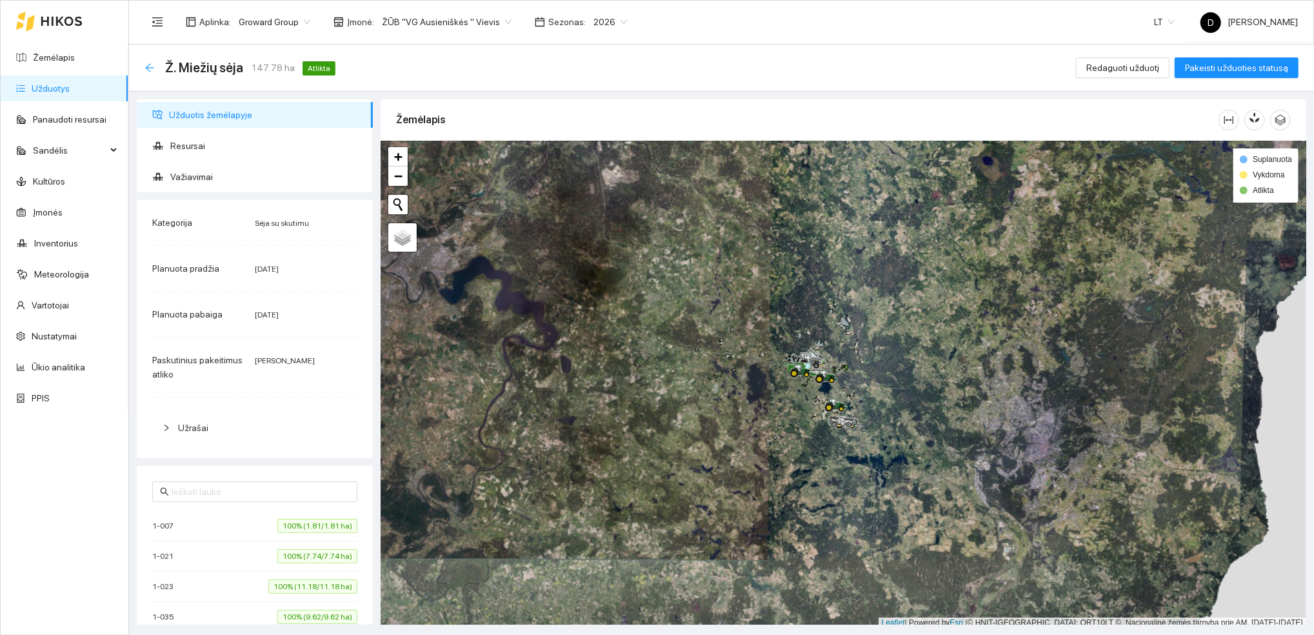
click at [146, 68] on icon "arrow-left" at bounding box center [149, 67] width 8 height 8
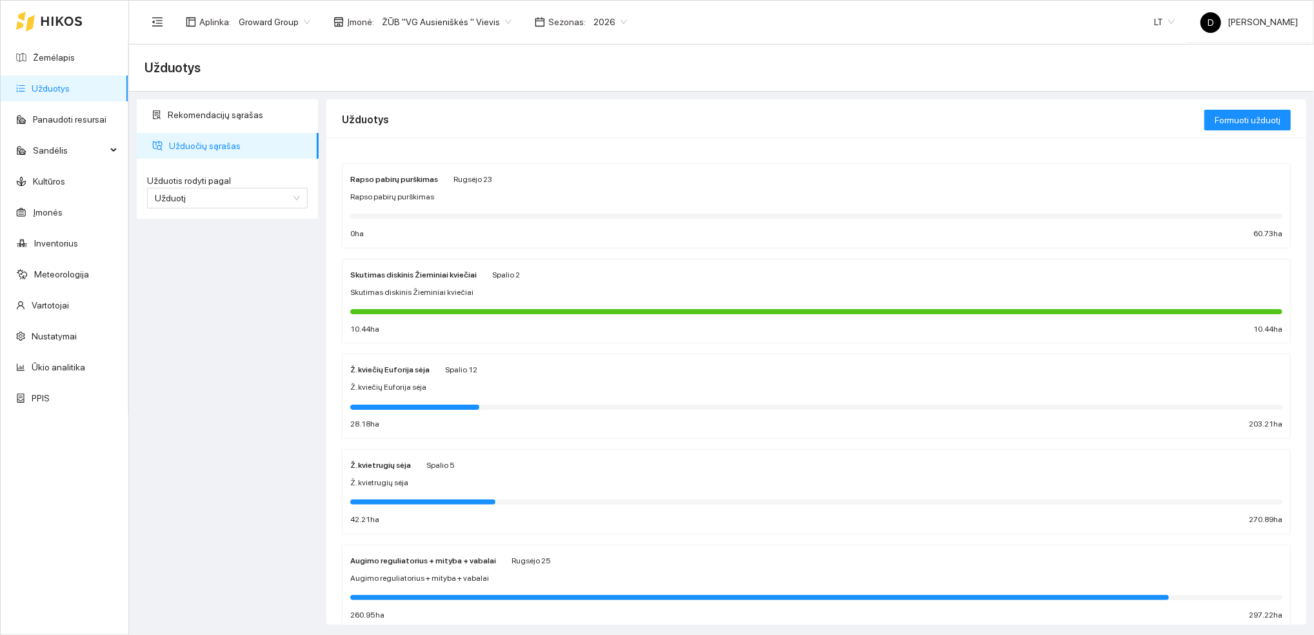
click at [70, 85] on link "Užduotys" at bounding box center [51, 88] width 38 height 10
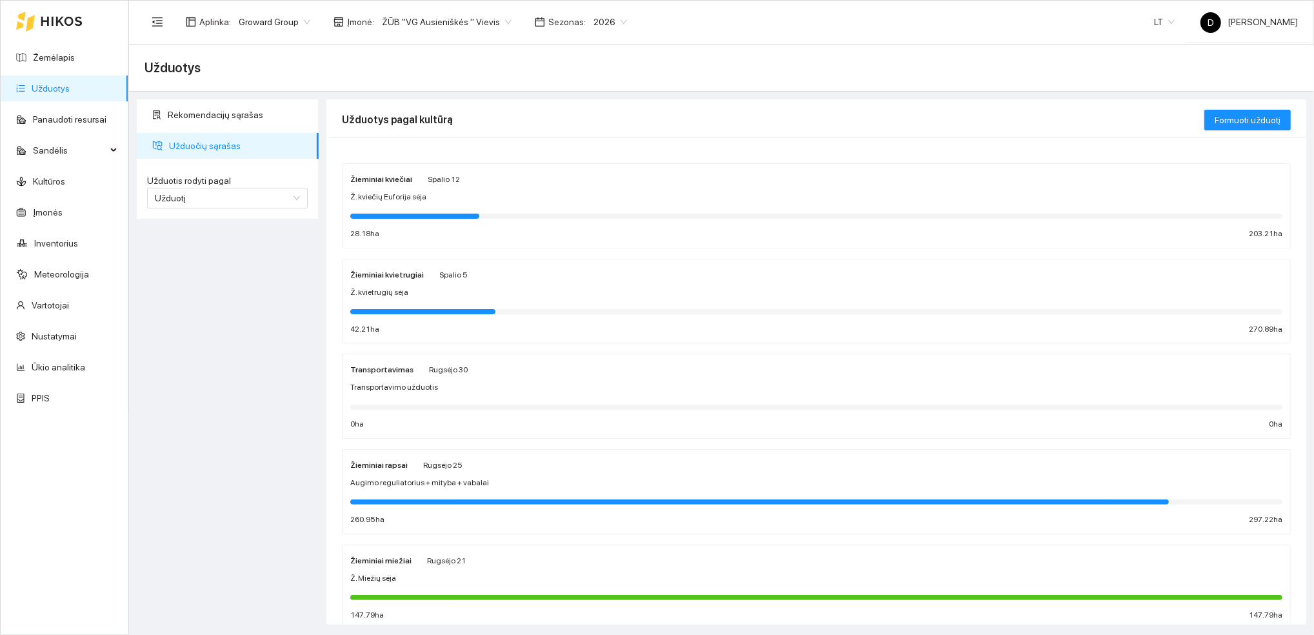
drag, startPoint x: 224, startPoint y: 354, endPoint x: 130, endPoint y: 134, distance: 240.1
click at [222, 344] on div "Rekomendacijų sąrašas Užduočių sąrašas Užduotis rodyti pagal Užduotį Užduotis r…" at bounding box center [228, 361] width 190 height 525
click at [58, 55] on link "Žemėlapis" at bounding box center [54, 57] width 42 height 10
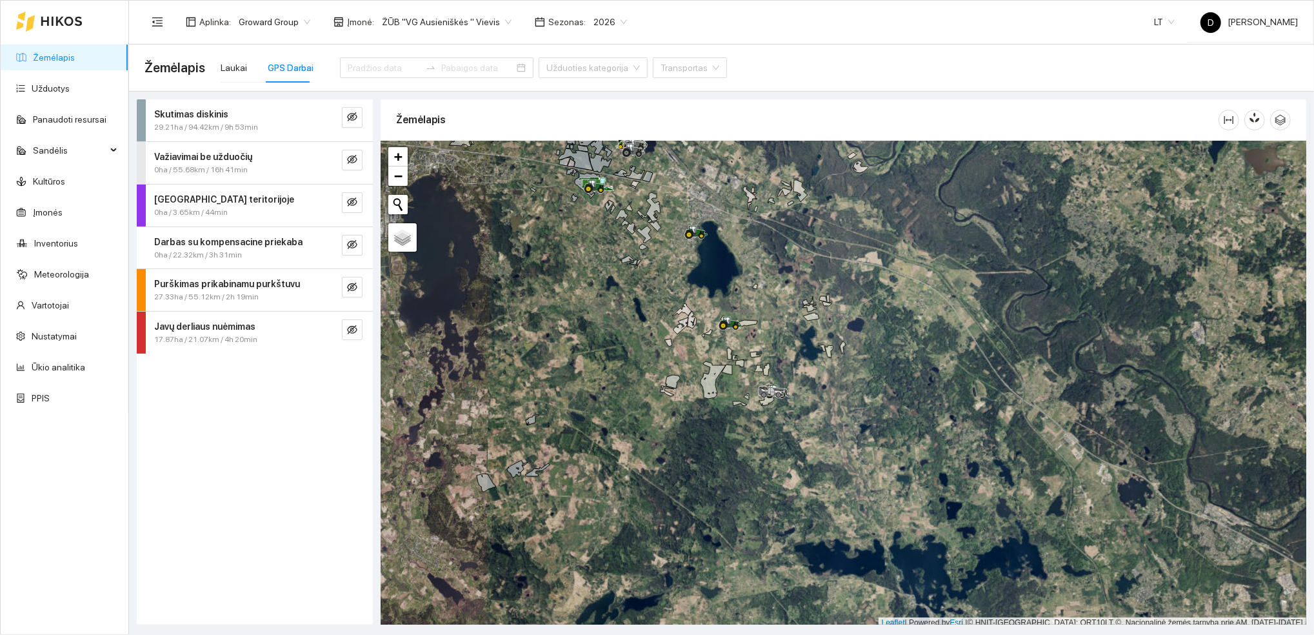
scroll to position [3, 0]
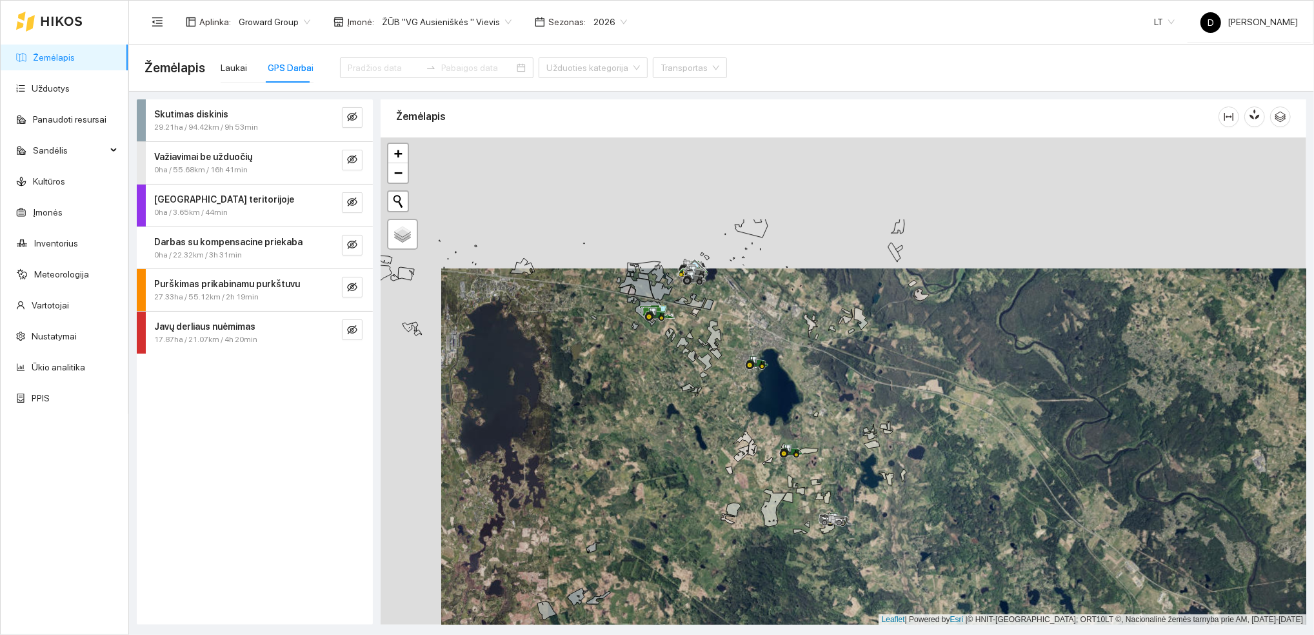
drag, startPoint x: 590, startPoint y: 318, endPoint x: 650, endPoint y: 449, distance: 144.3
click at [650, 449] on div at bounding box center [844, 381] width 926 height 488
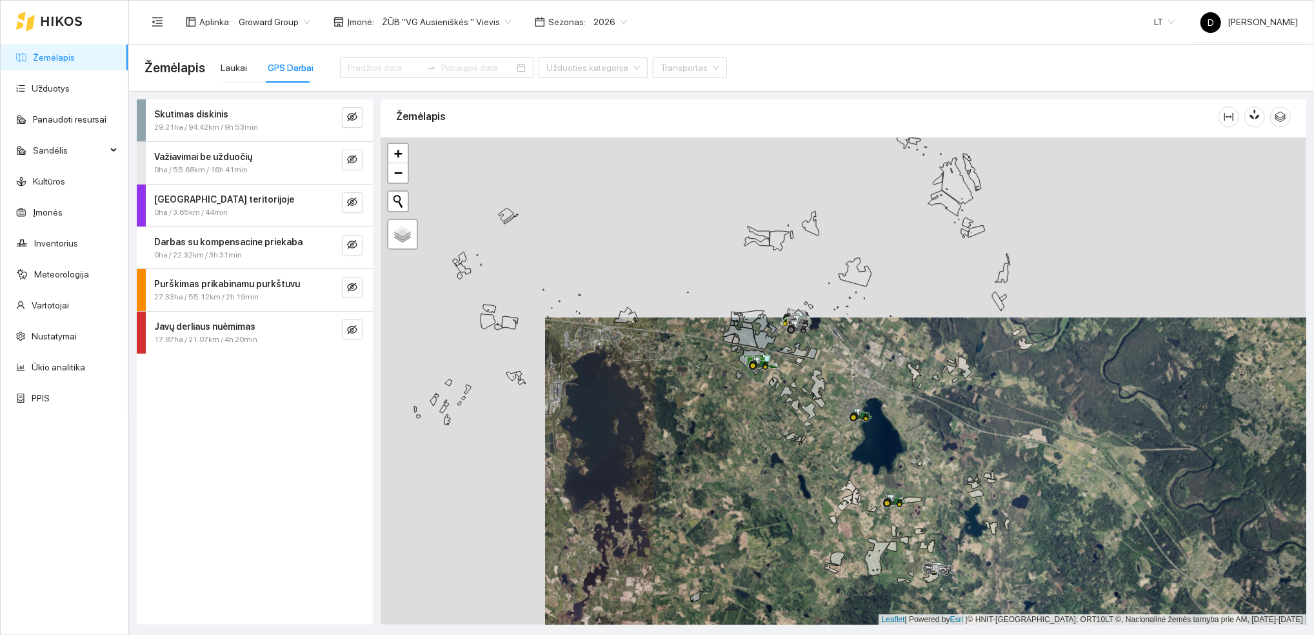
drag, startPoint x: 621, startPoint y: 332, endPoint x: 730, endPoint y: 388, distance: 122.9
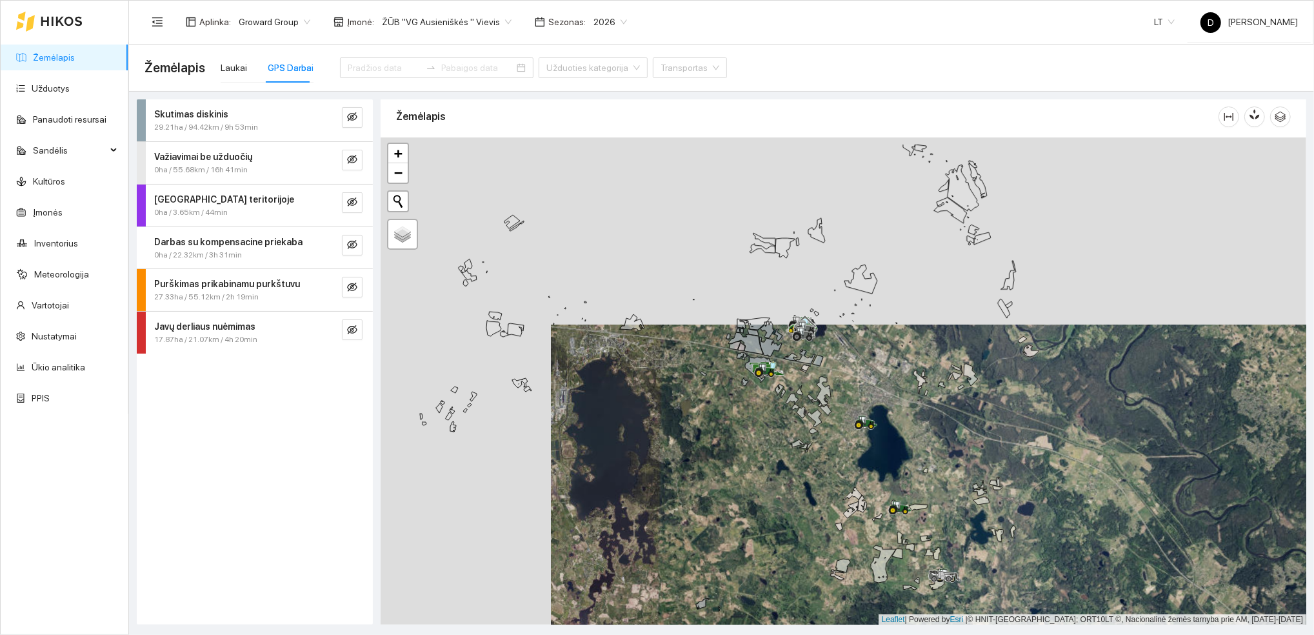
click at [730, 388] on div at bounding box center [844, 381] width 926 height 488
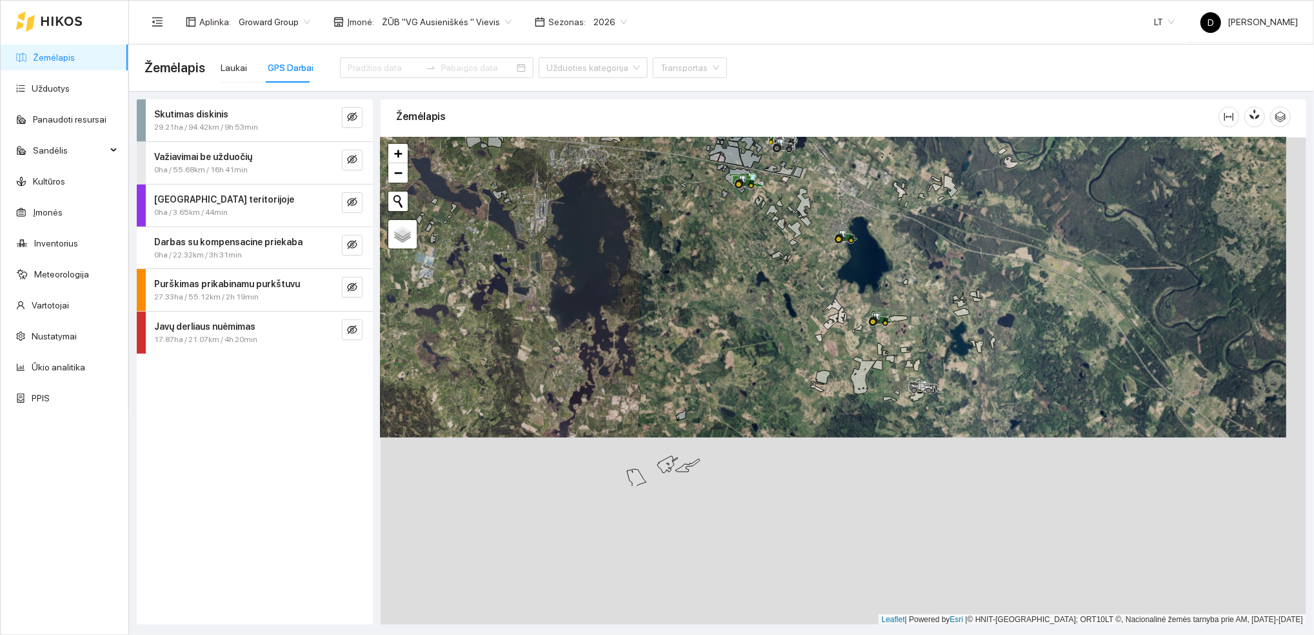
drag, startPoint x: 982, startPoint y: 546, endPoint x: 960, endPoint y: 336, distance: 211.5
click at [962, 328] on div at bounding box center [844, 381] width 926 height 488
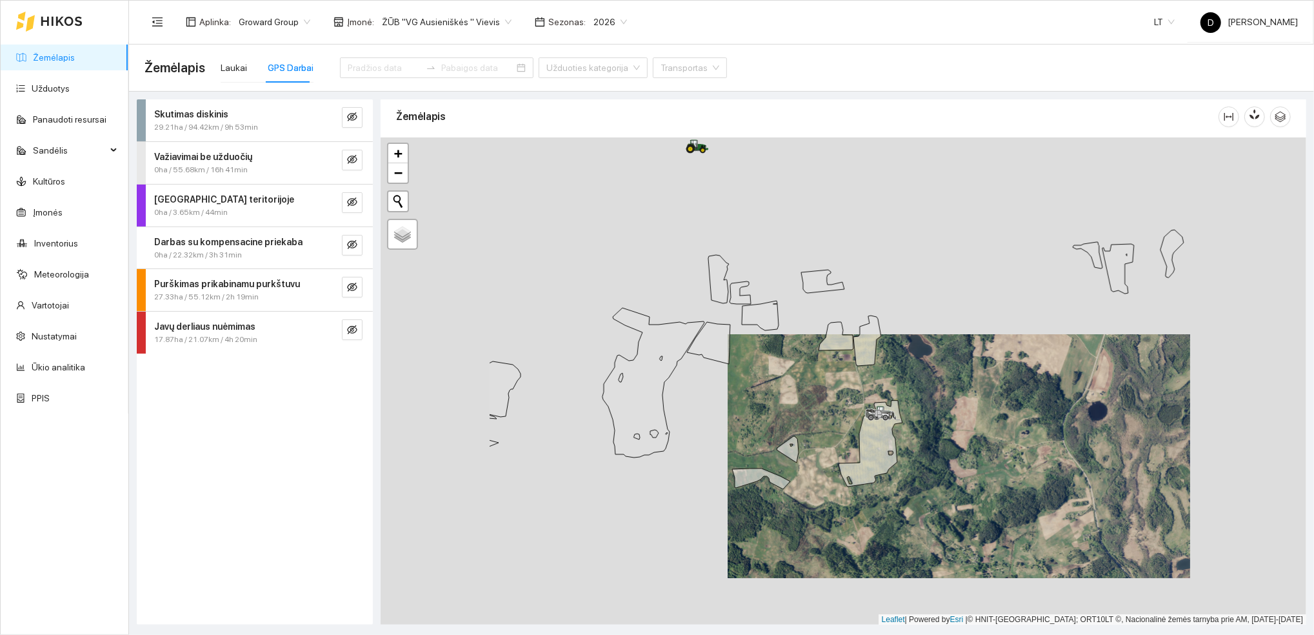
drag, startPoint x: 593, startPoint y: 269, endPoint x: 796, endPoint y: 392, distance: 237.1
click at [795, 392] on div at bounding box center [844, 381] width 926 height 488
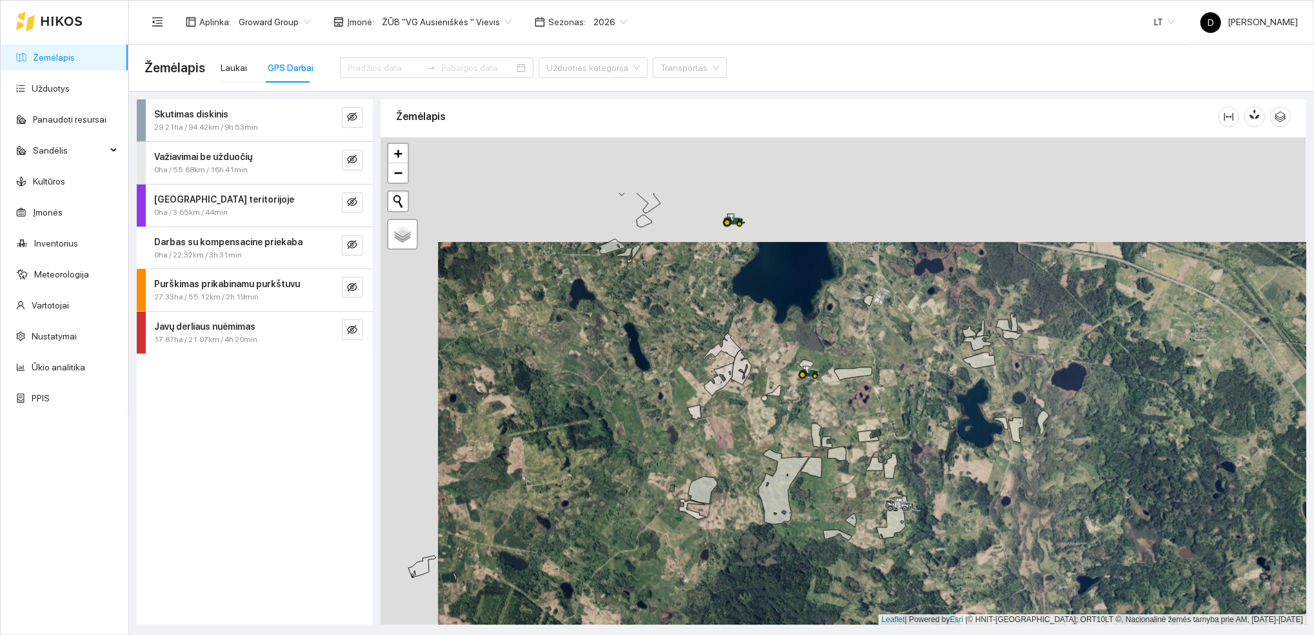
drag, startPoint x: 776, startPoint y: 300, endPoint x: 833, endPoint y: 404, distance: 119.2
click at [833, 404] on div at bounding box center [844, 381] width 926 height 488
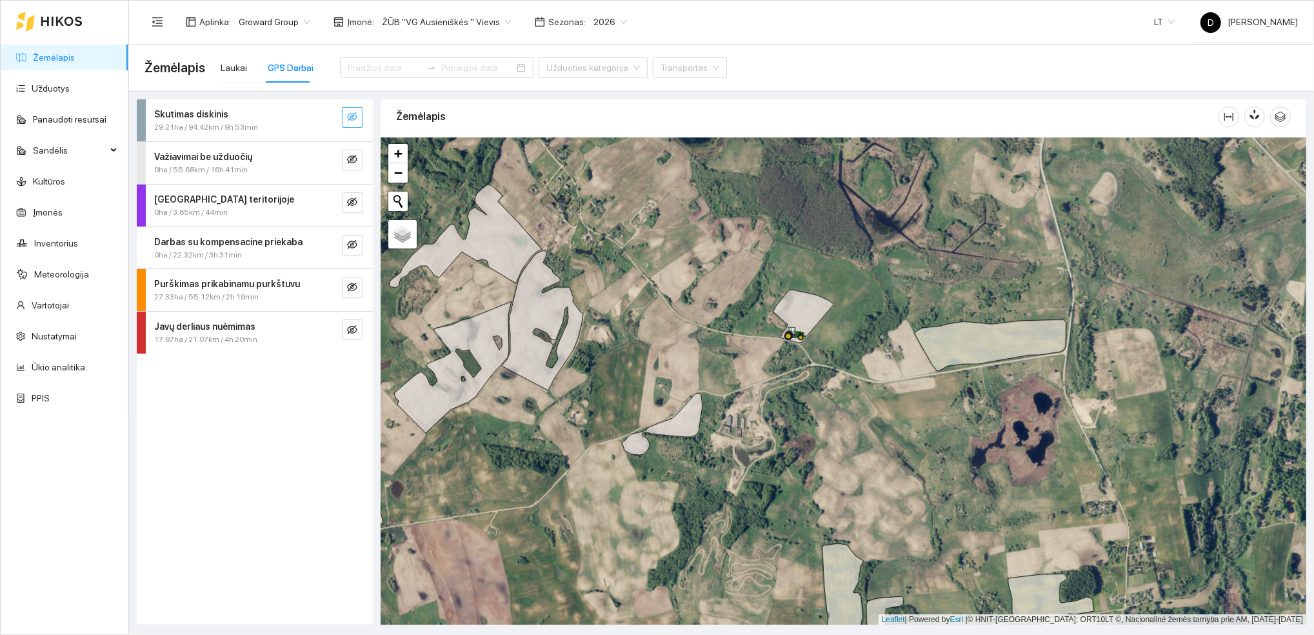
click at [352, 119] on icon "eye-invisible" at bounding box center [352, 117] width 10 height 10
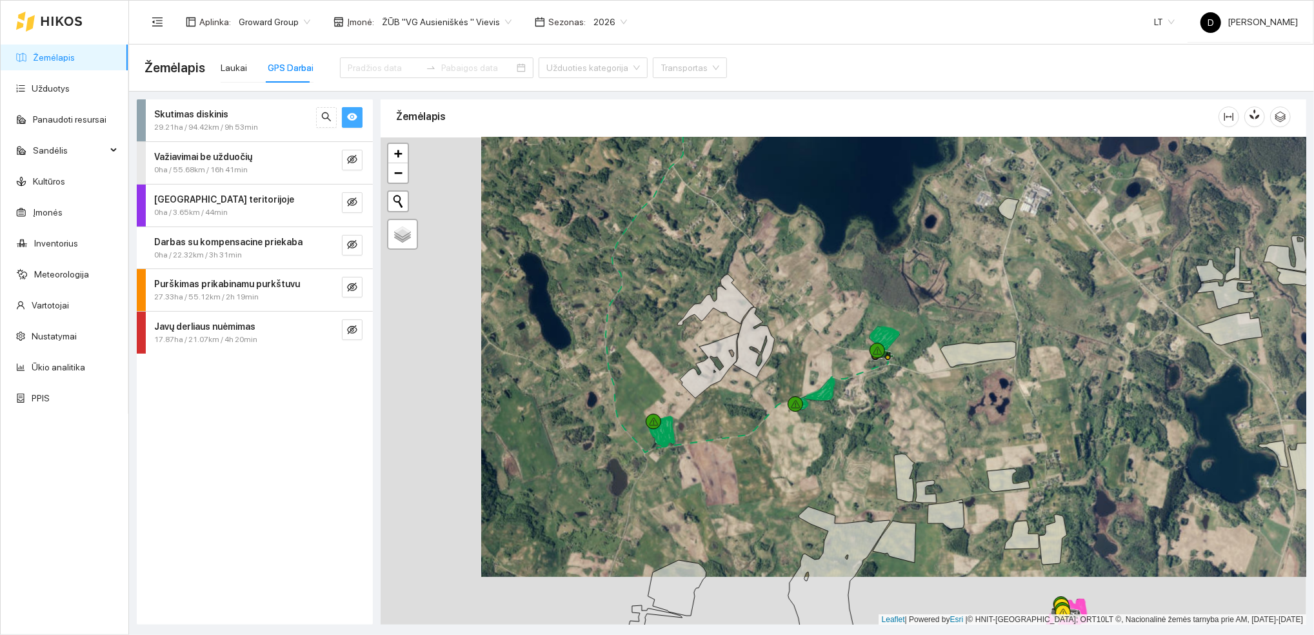
drag, startPoint x: 654, startPoint y: 499, endPoint x: 755, endPoint y: 450, distance: 111.9
click at [755, 450] on div at bounding box center [844, 381] width 926 height 488
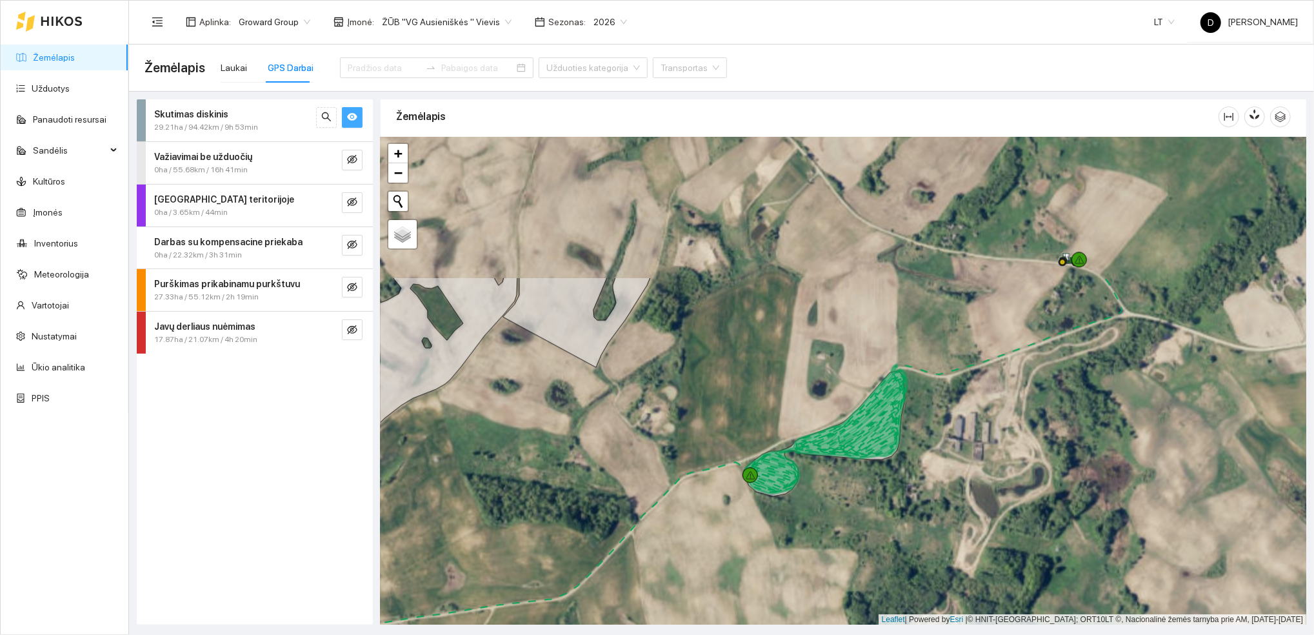
drag, startPoint x: 868, startPoint y: 306, endPoint x: 828, endPoint y: 495, distance: 193.8
click at [828, 495] on div at bounding box center [844, 381] width 926 height 488
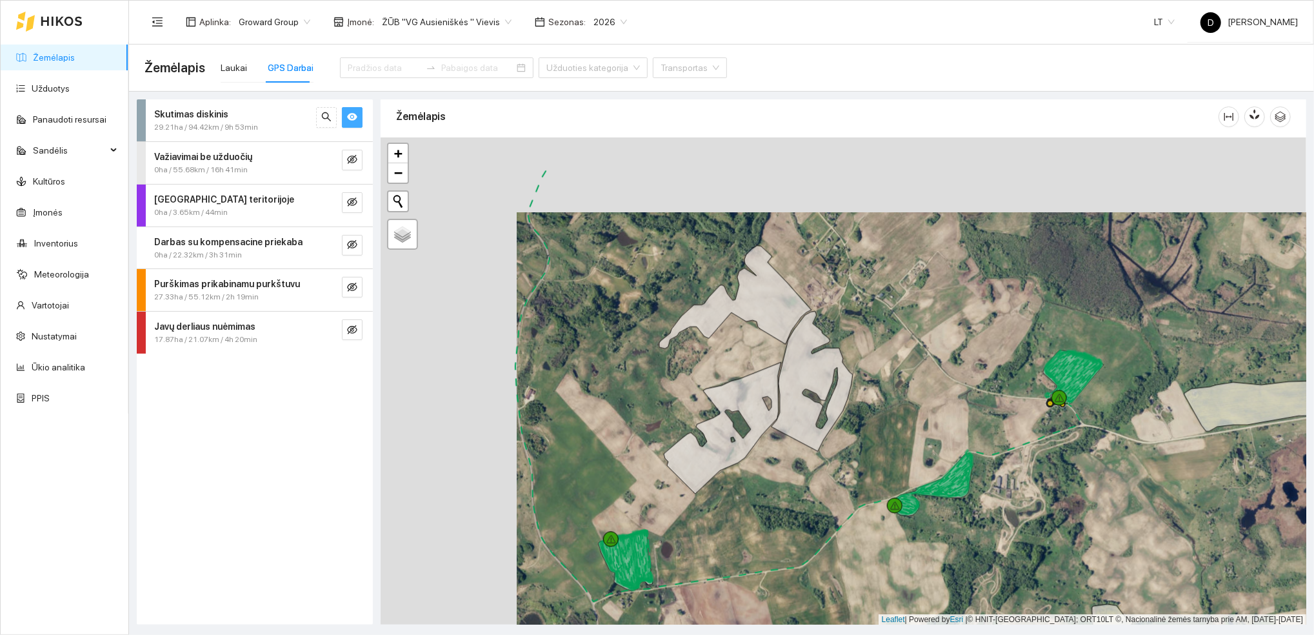
drag, startPoint x: 717, startPoint y: 395, endPoint x: 853, endPoint y: 470, distance: 155.3
click at [853, 470] on div at bounding box center [844, 381] width 926 height 488
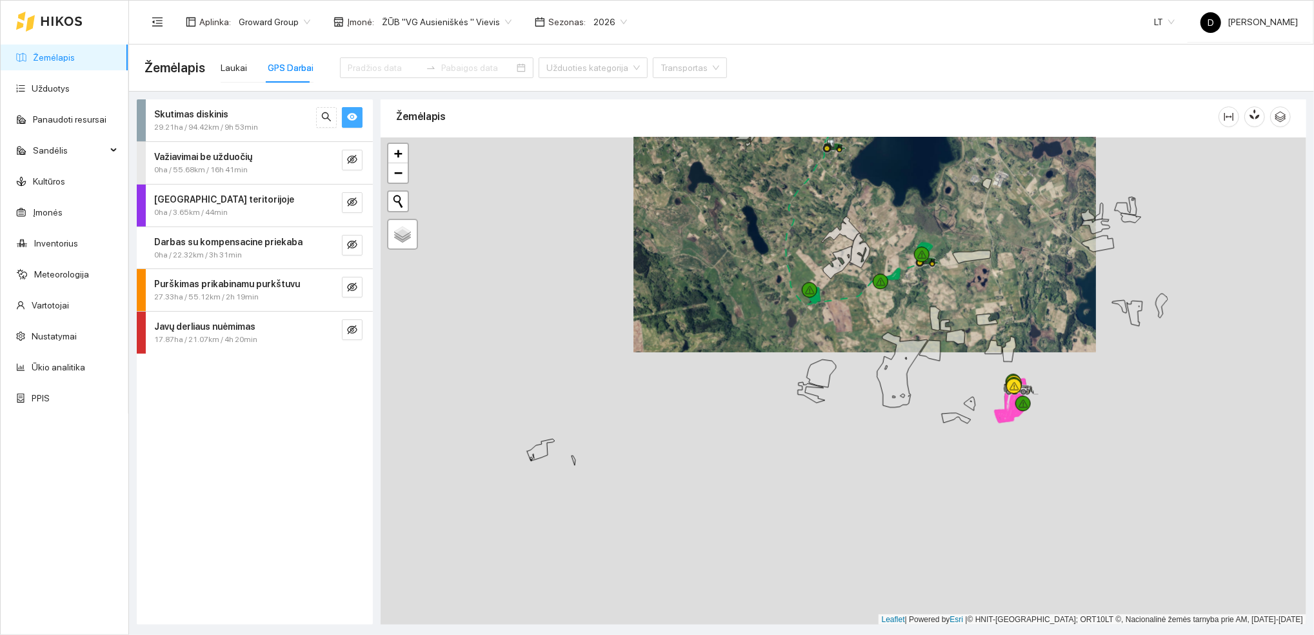
drag, startPoint x: 752, startPoint y: 486, endPoint x: 817, endPoint y: 312, distance: 186.0
click at [817, 312] on div at bounding box center [844, 381] width 926 height 488
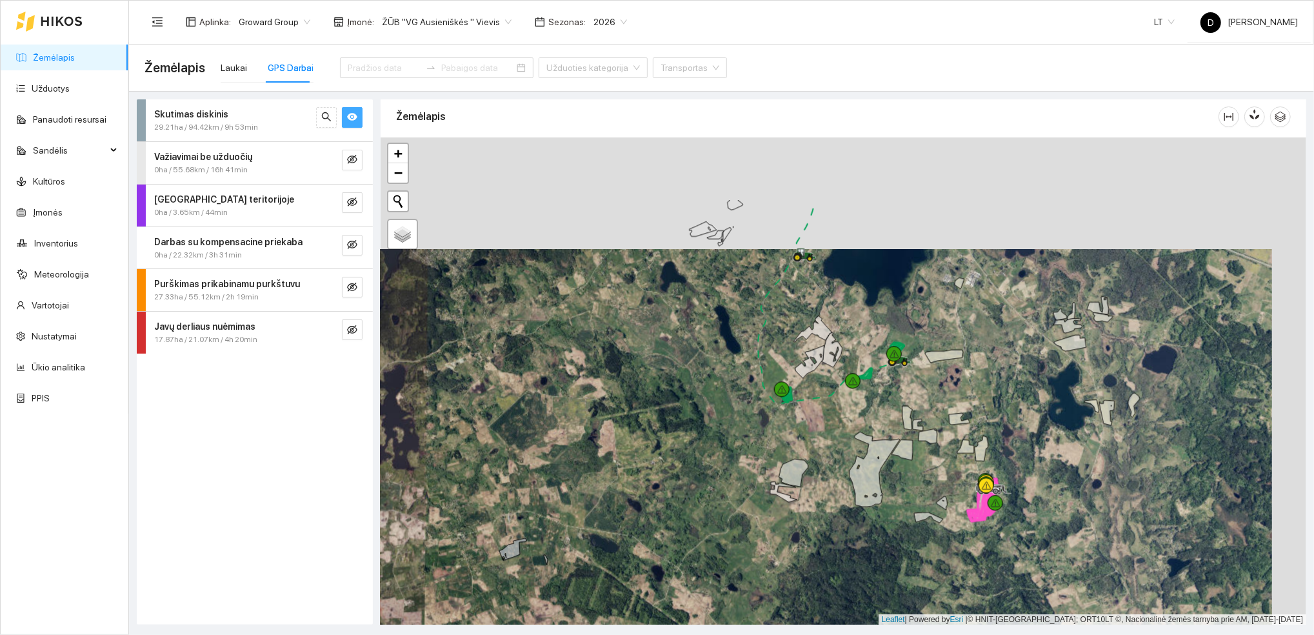
drag, startPoint x: 1052, startPoint y: 274, endPoint x: 1017, endPoint y: 386, distance: 116.7
click at [1015, 389] on div at bounding box center [844, 381] width 926 height 488
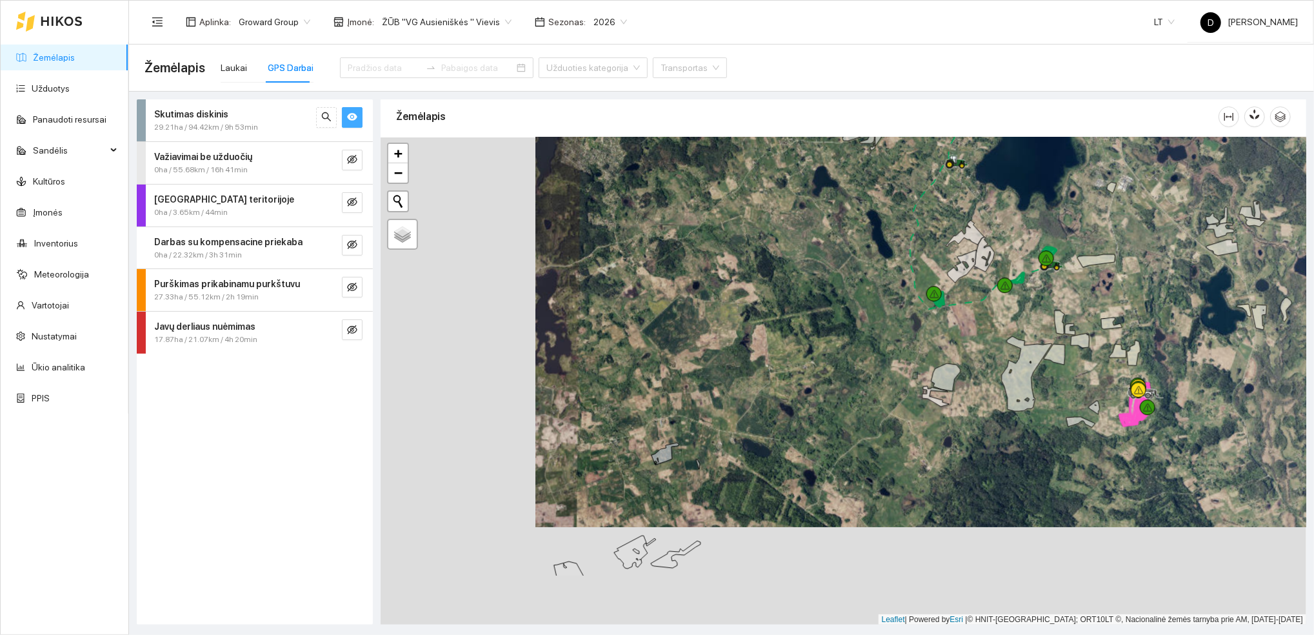
drag, startPoint x: 931, startPoint y: 491, endPoint x: 1086, endPoint y: 392, distance: 184.5
click at [1086, 392] on div at bounding box center [844, 381] width 926 height 488
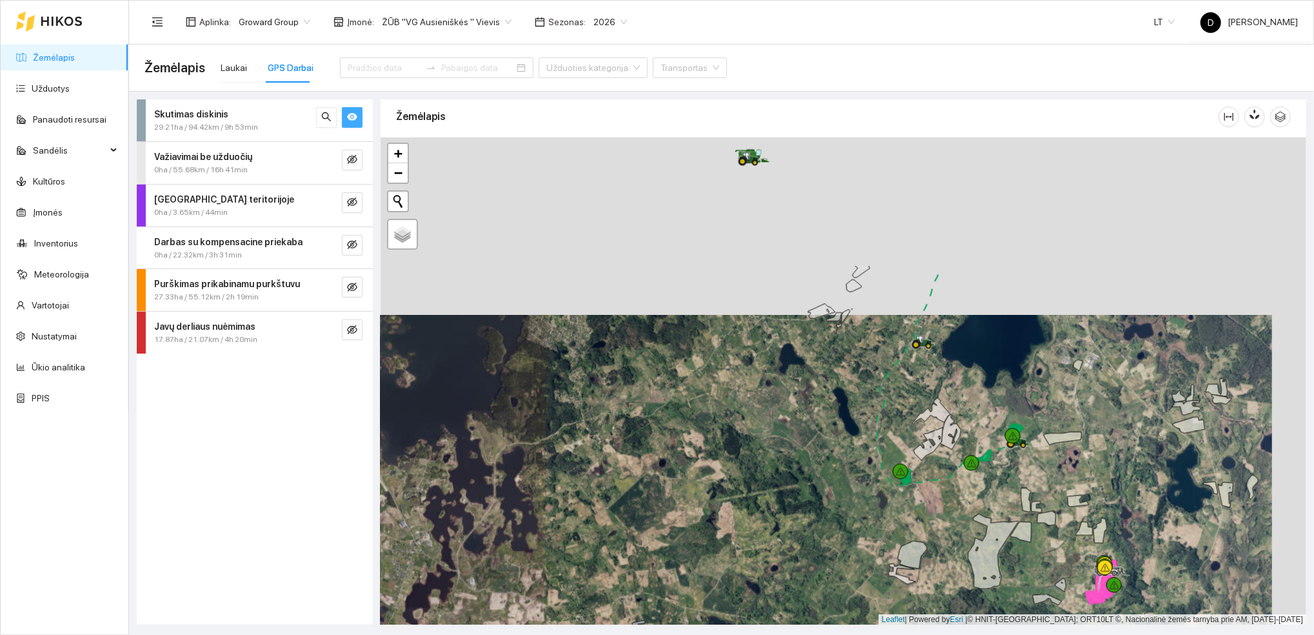
drag, startPoint x: 870, startPoint y: 248, endPoint x: 834, endPoint y: 430, distance: 185.5
click at [835, 430] on div at bounding box center [844, 381] width 926 height 488
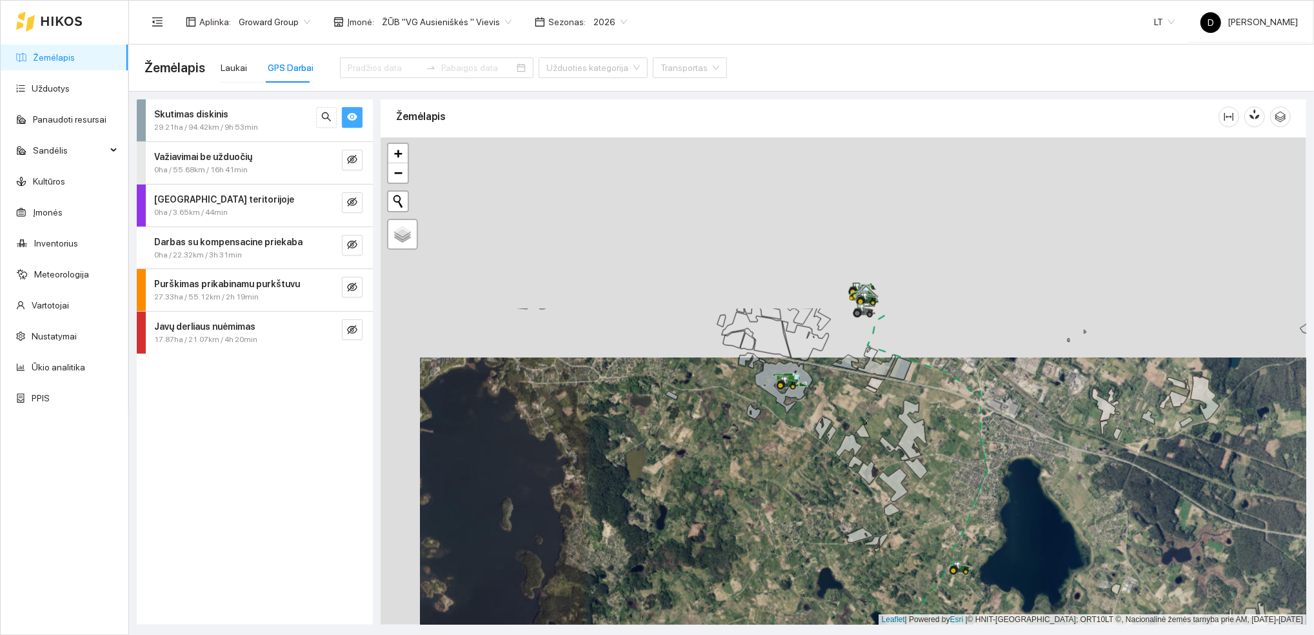
drag, startPoint x: 744, startPoint y: 255, endPoint x: 783, endPoint y: 477, distance: 224.7
click at [784, 477] on div at bounding box center [844, 381] width 926 height 488
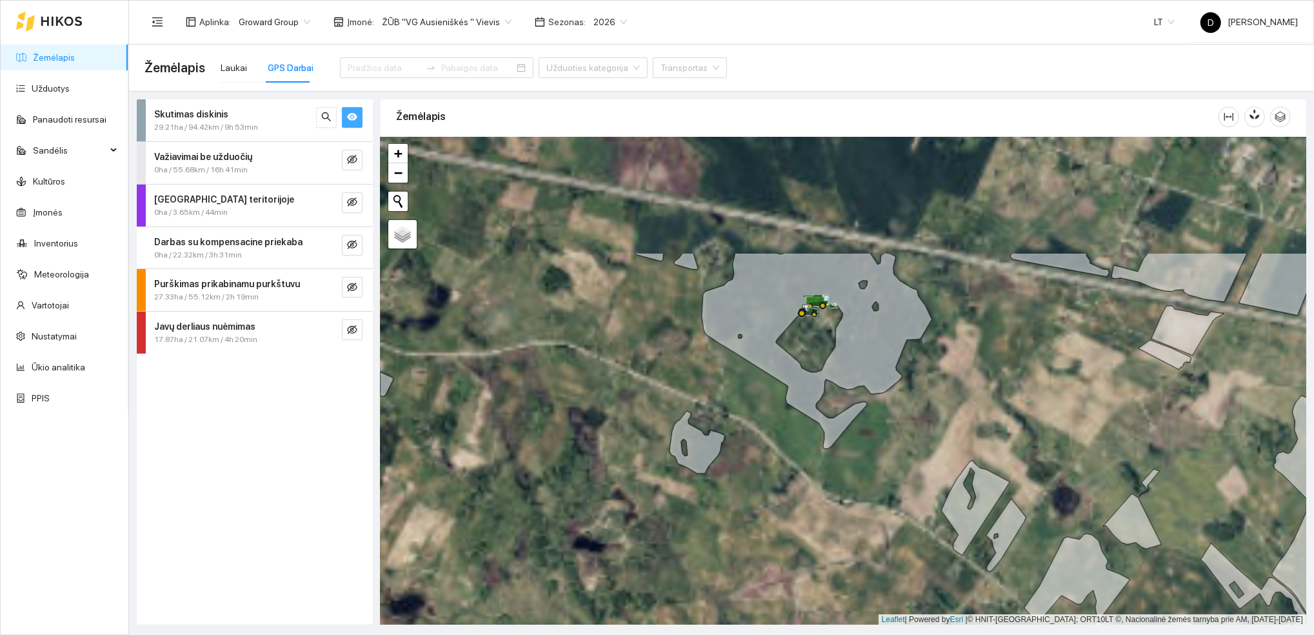
drag, startPoint x: 783, startPoint y: 269, endPoint x: 800, endPoint y: 434, distance: 165.4
click at [800, 434] on div at bounding box center [844, 381] width 926 height 488
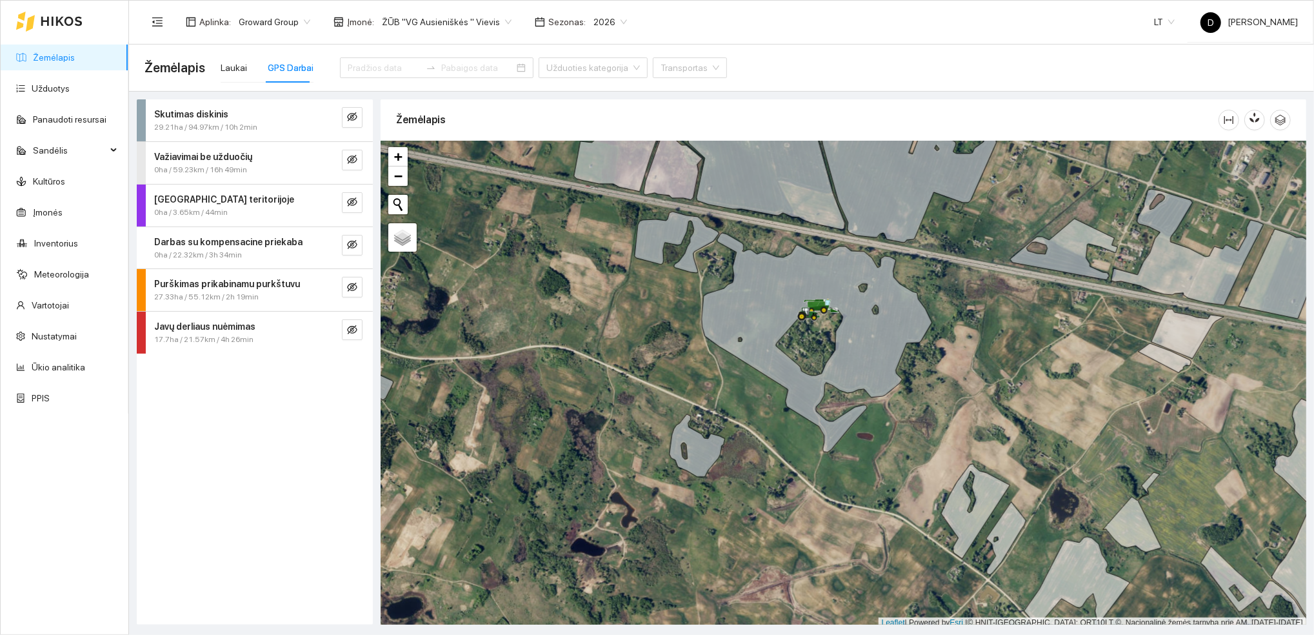
scroll to position [3, 0]
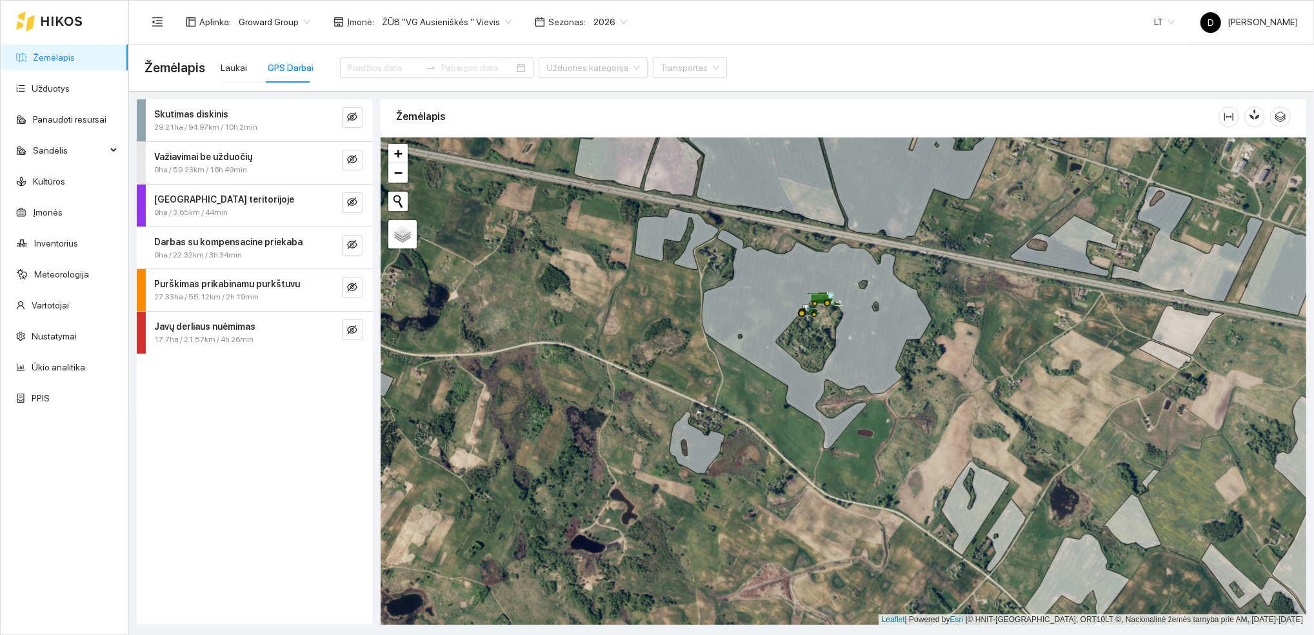
click at [321, 465] on div "Skutimas diskinis 29.21ha / 94.97km / 10h 2min Važiavimai be užduočių 0ha / 59.…" at bounding box center [255, 361] width 236 height 525
click at [319, 481] on div "Skutimas diskinis 29.21ha / 94.97km / 10h 2min Važiavimai be užduočių 0ha / 59.…" at bounding box center [255, 361] width 236 height 525
click at [323, 483] on div "Skutimas diskinis 29.21ha / 94.97km / 10h 2min Važiavimai be užduočių 0ha / 59.…" at bounding box center [255, 361] width 236 height 525
click at [243, 454] on div "Skutimas diskinis 29.21ha / 94.97km / 10h 2min Važiavimai be užduočių 0ha / 59.…" at bounding box center [255, 361] width 236 height 525
click at [227, 445] on div "Skutimas diskinis 29.21ha / 94.97km / 10h 2min Važiavimai be užduočių 0ha / 59.…" at bounding box center [255, 361] width 236 height 525
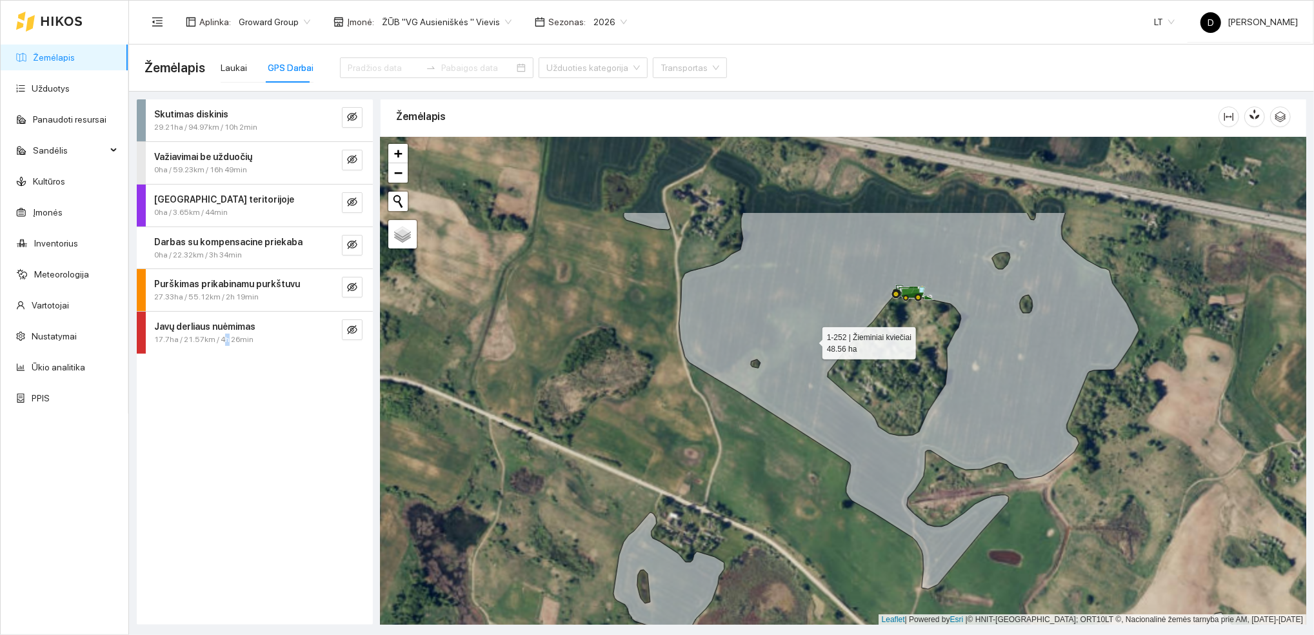
drag, startPoint x: 816, startPoint y: 215, endPoint x: 811, endPoint y: 339, distance: 124.6
click at [811, 339] on icon at bounding box center [867, 400] width 544 height 377
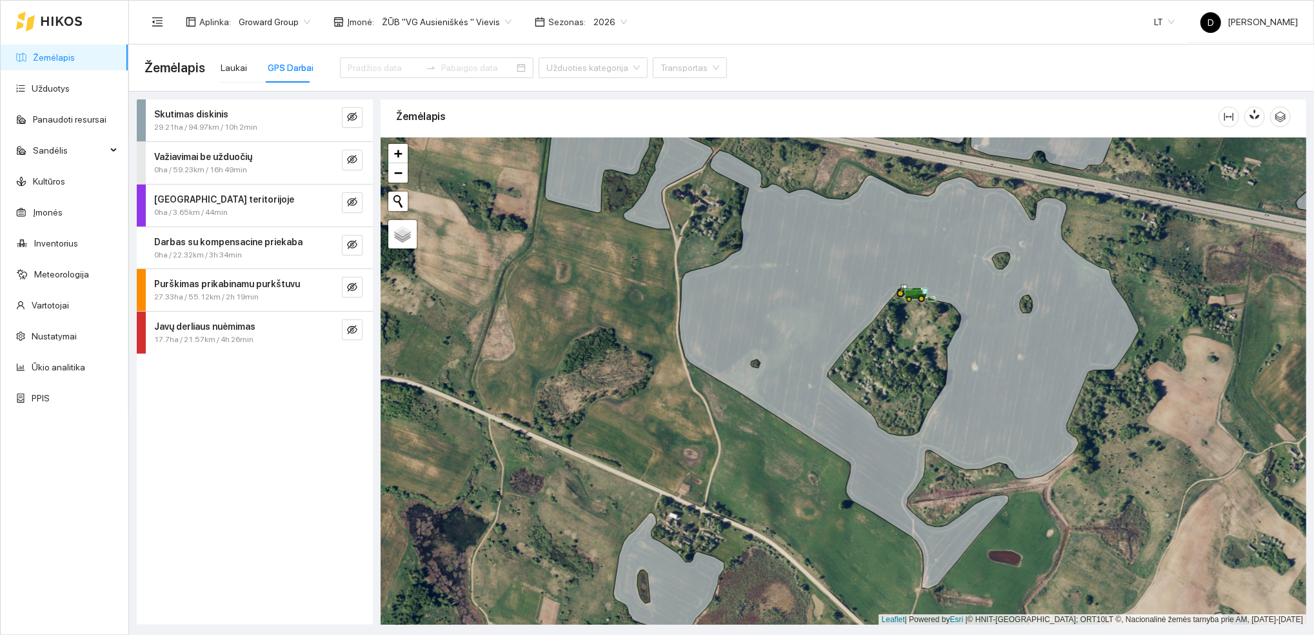
click at [248, 411] on div "Skutimas diskinis 29.21ha / 94.97km / 10h 2min Važiavimai be užduočių 0ha / 59.…" at bounding box center [255, 361] width 236 height 525
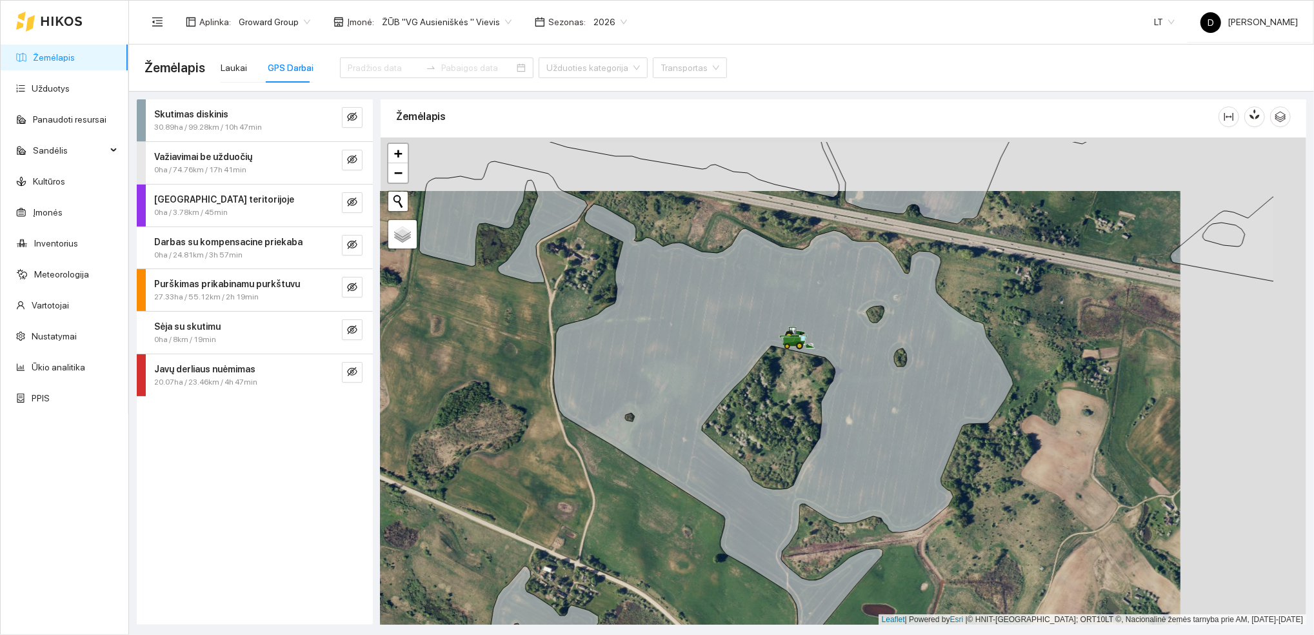
click at [864, 405] on icon at bounding box center [716, 401] width 594 height 481
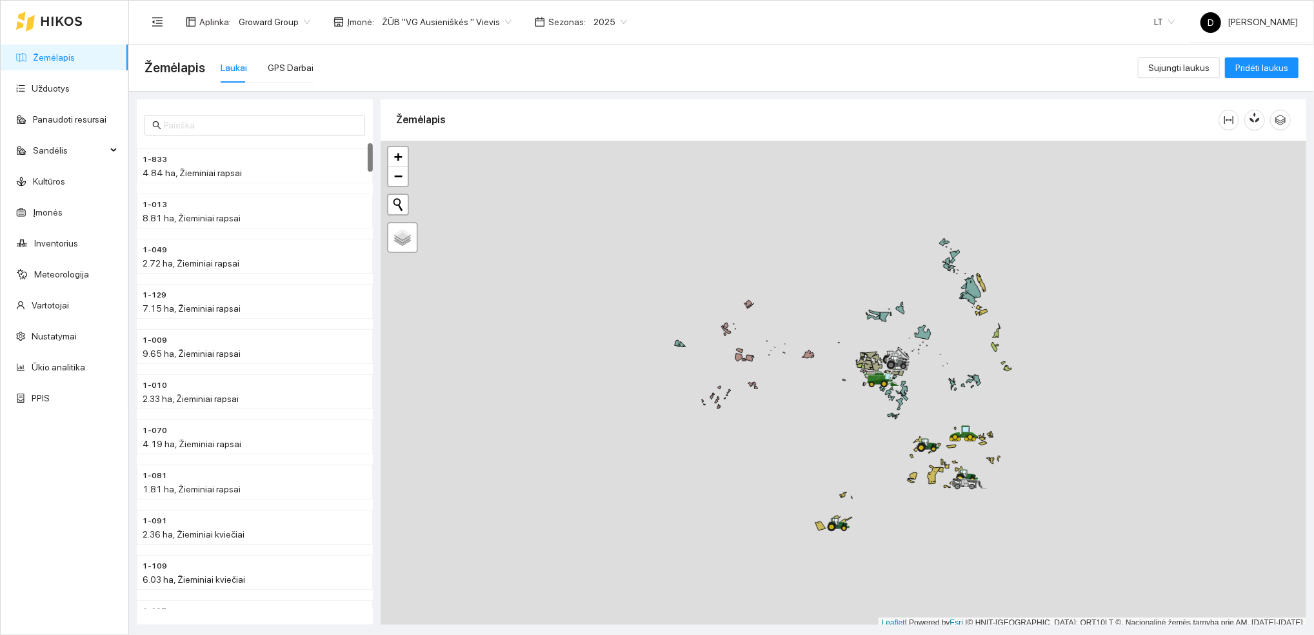
scroll to position [3, 0]
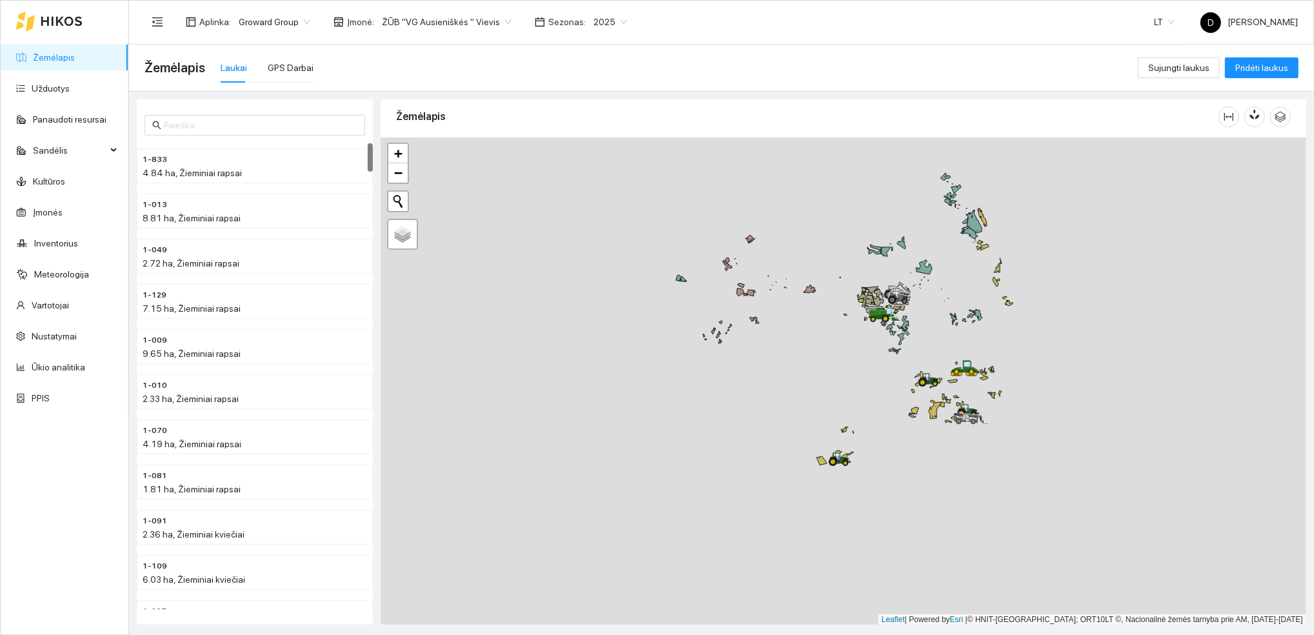
drag, startPoint x: 915, startPoint y: 501, endPoint x: 938, endPoint y: 367, distance: 135.4
click at [938, 367] on div at bounding box center [844, 381] width 926 height 488
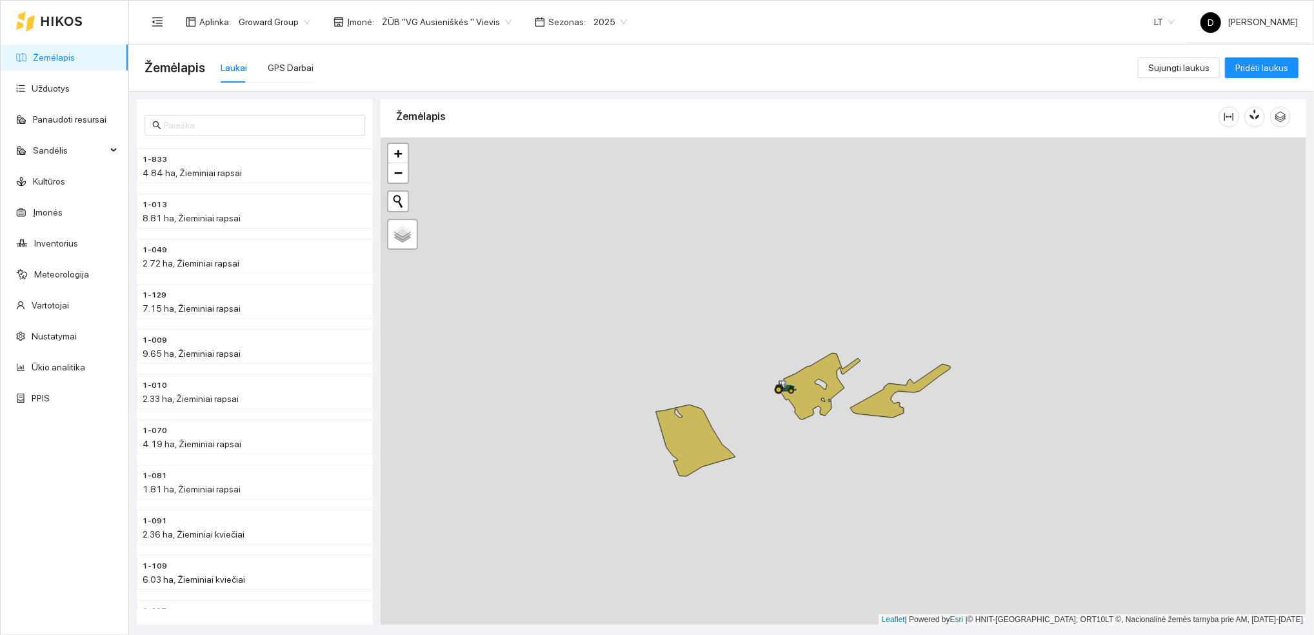
drag, startPoint x: 467, startPoint y: 250, endPoint x: 810, endPoint y: 441, distance: 392.2
click at [810, 441] on div at bounding box center [844, 381] width 926 height 488
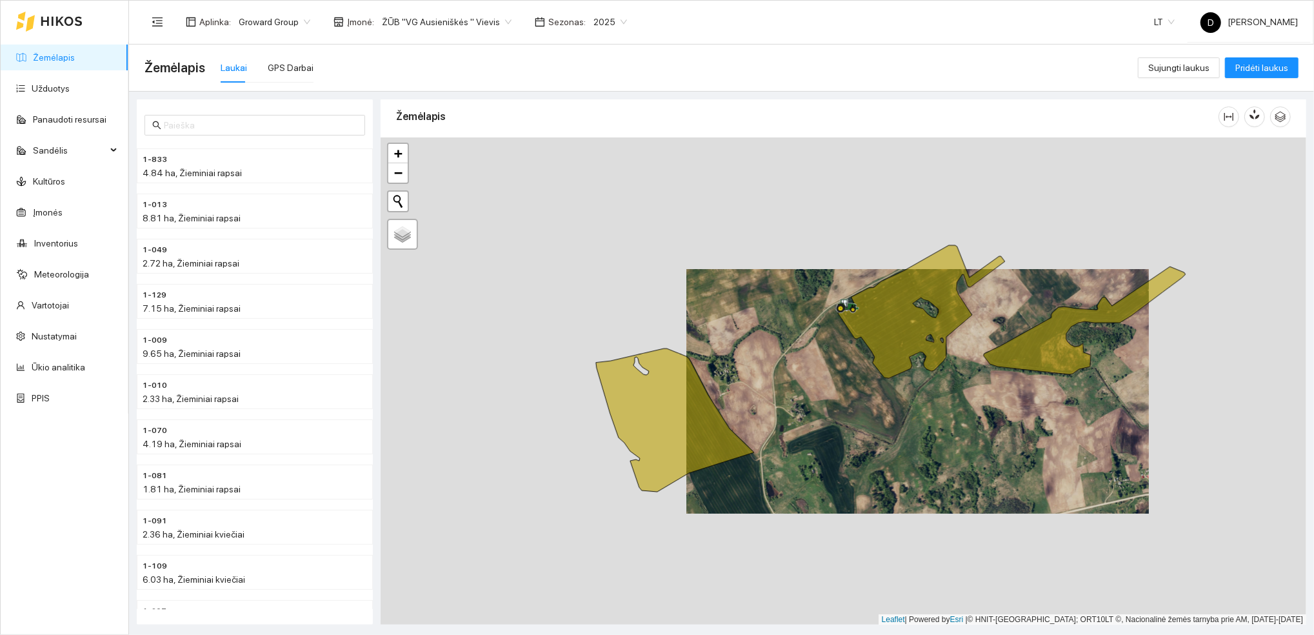
drag, startPoint x: 704, startPoint y: 364, endPoint x: 848, endPoint y: 383, distance: 144.3
click at [848, 383] on div at bounding box center [844, 381] width 926 height 488
